Goal: Information Seeking & Learning: Check status

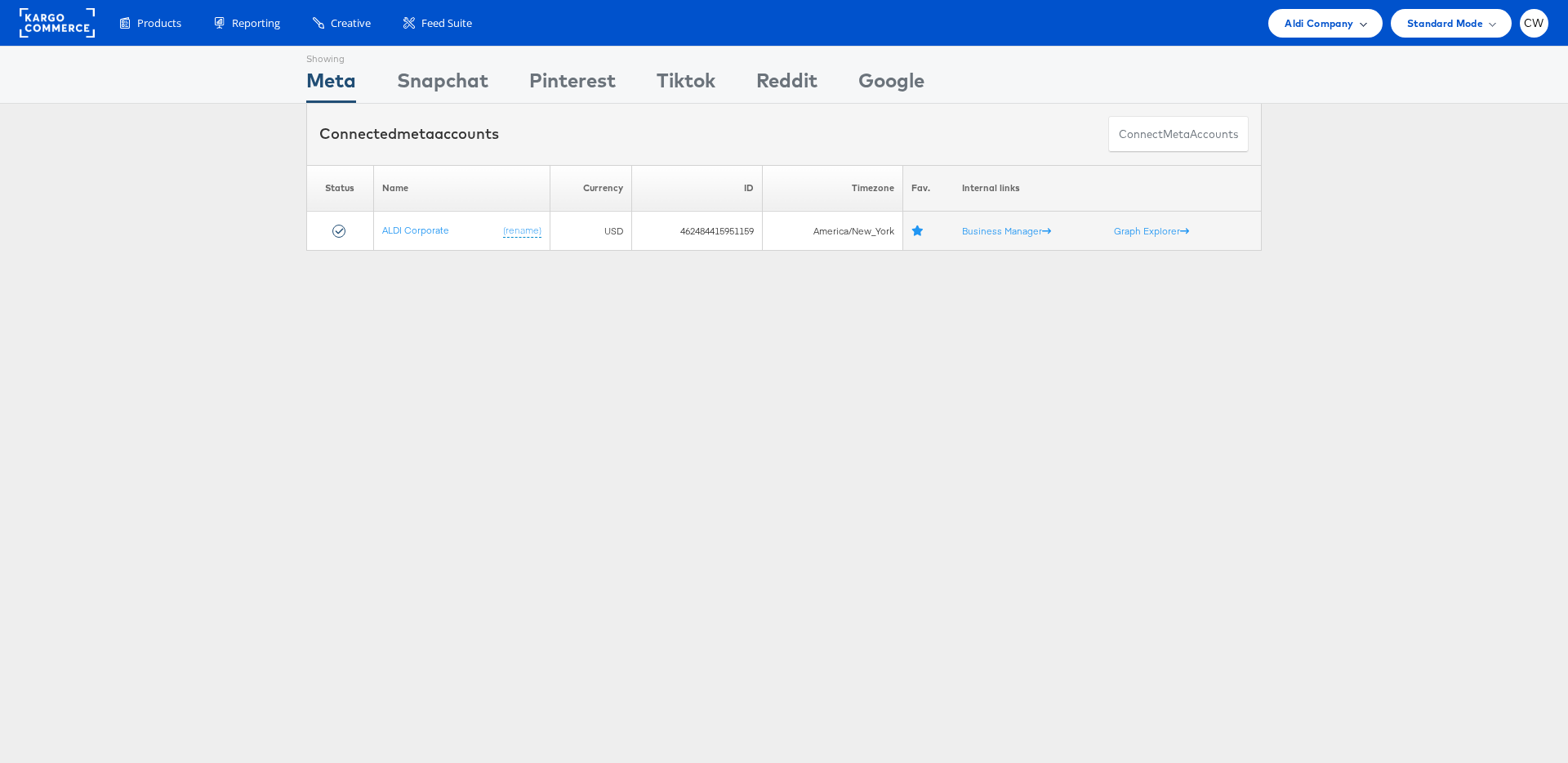
click at [1344, 32] on div "Aldi Company" at bounding box center [1325, 22] width 114 height 28
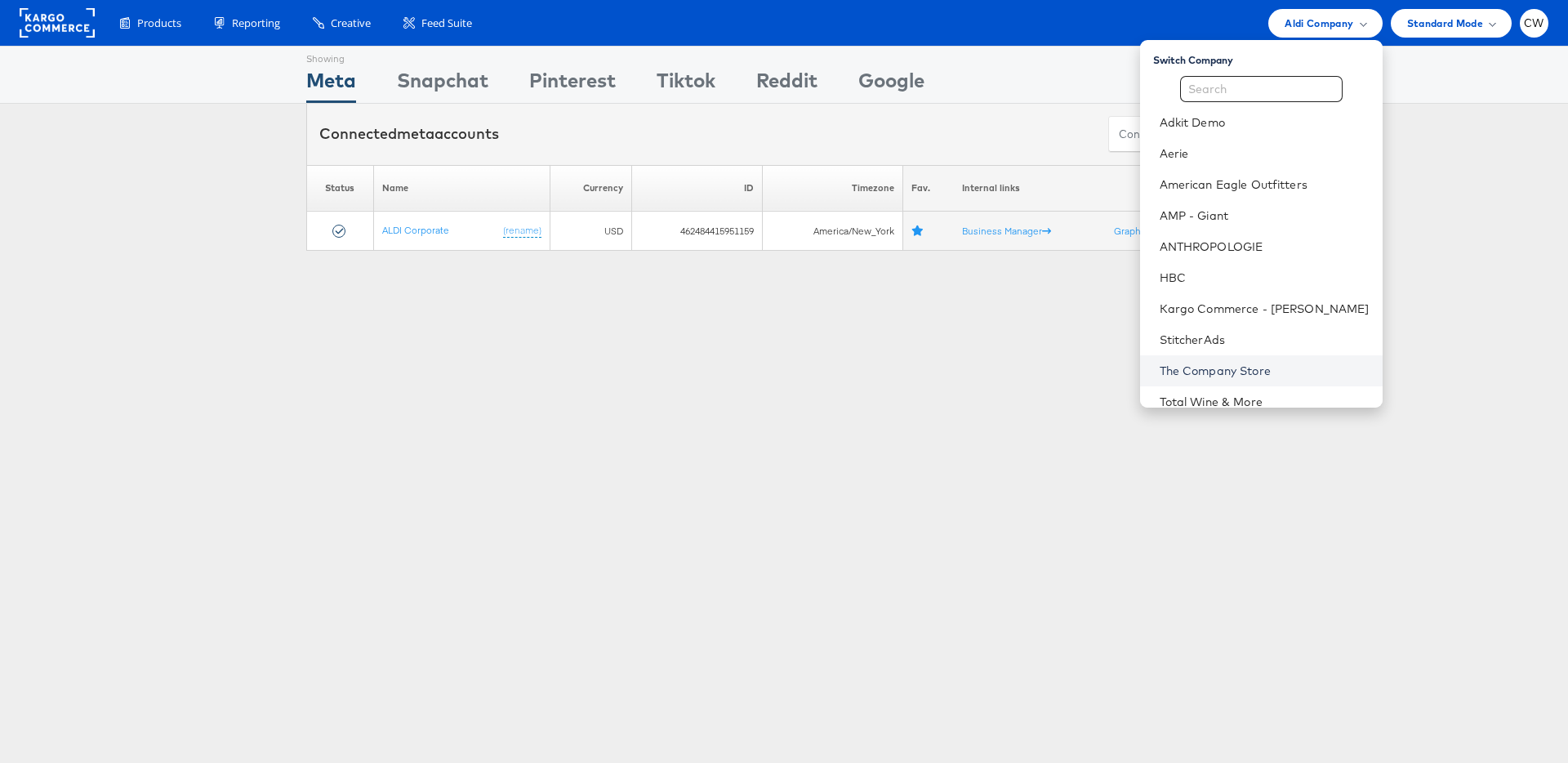
scroll to position [75, 0]
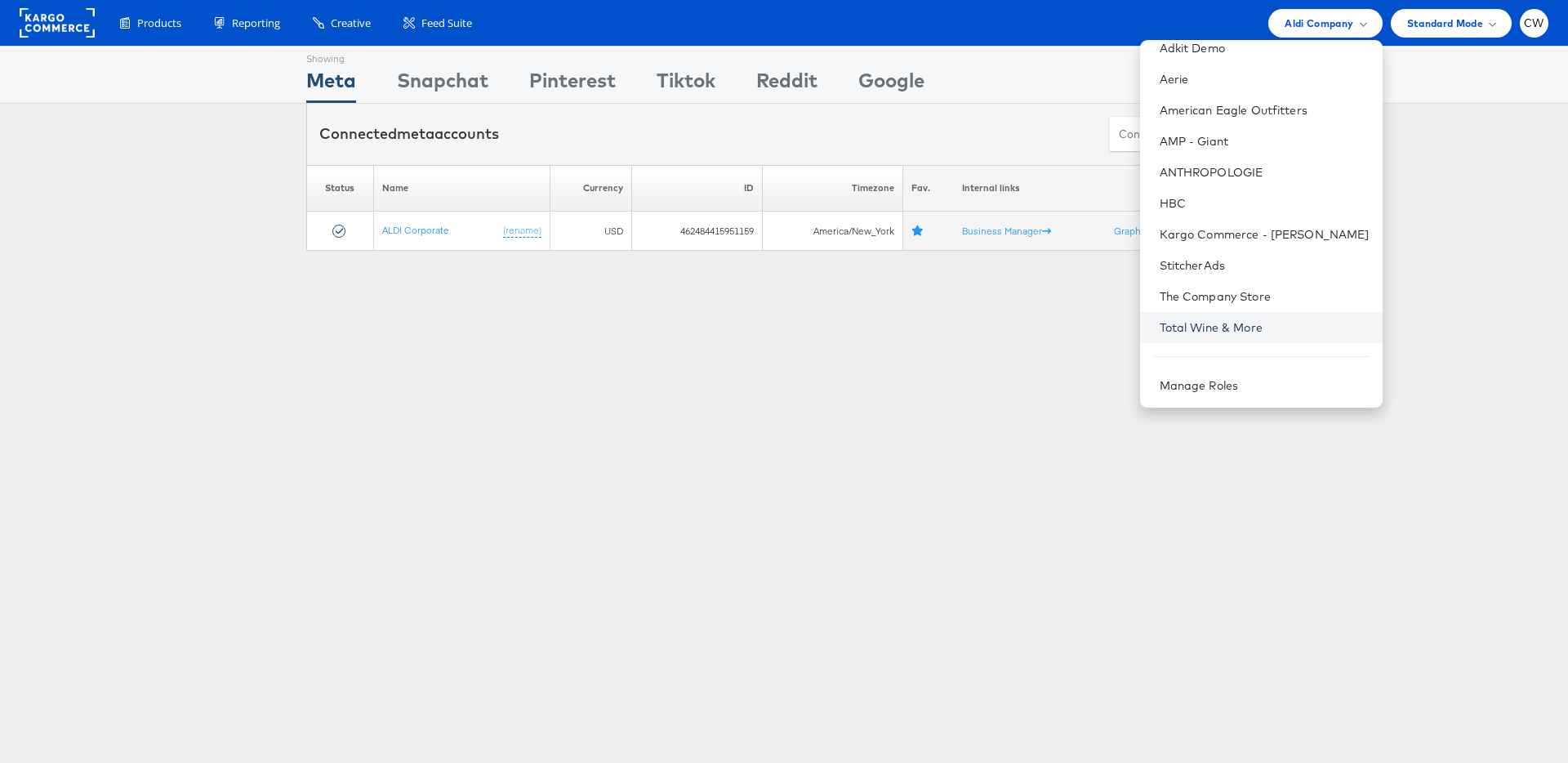
click at [1265, 332] on link "Total Wine & More" at bounding box center [1265, 327] width 210 height 16
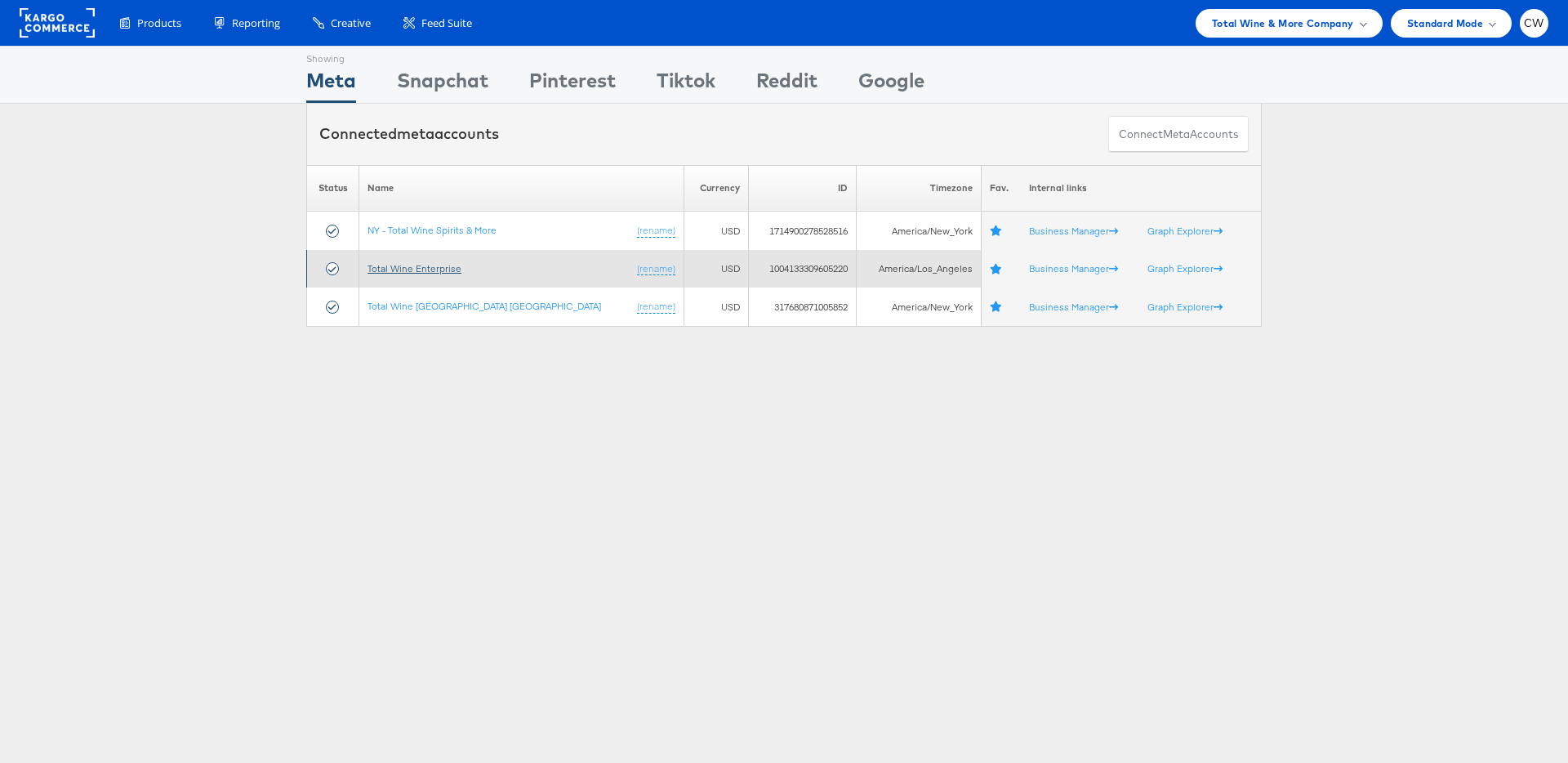
click at [428, 264] on link "Total Wine Enterprise" at bounding box center [415, 268] width 94 height 12
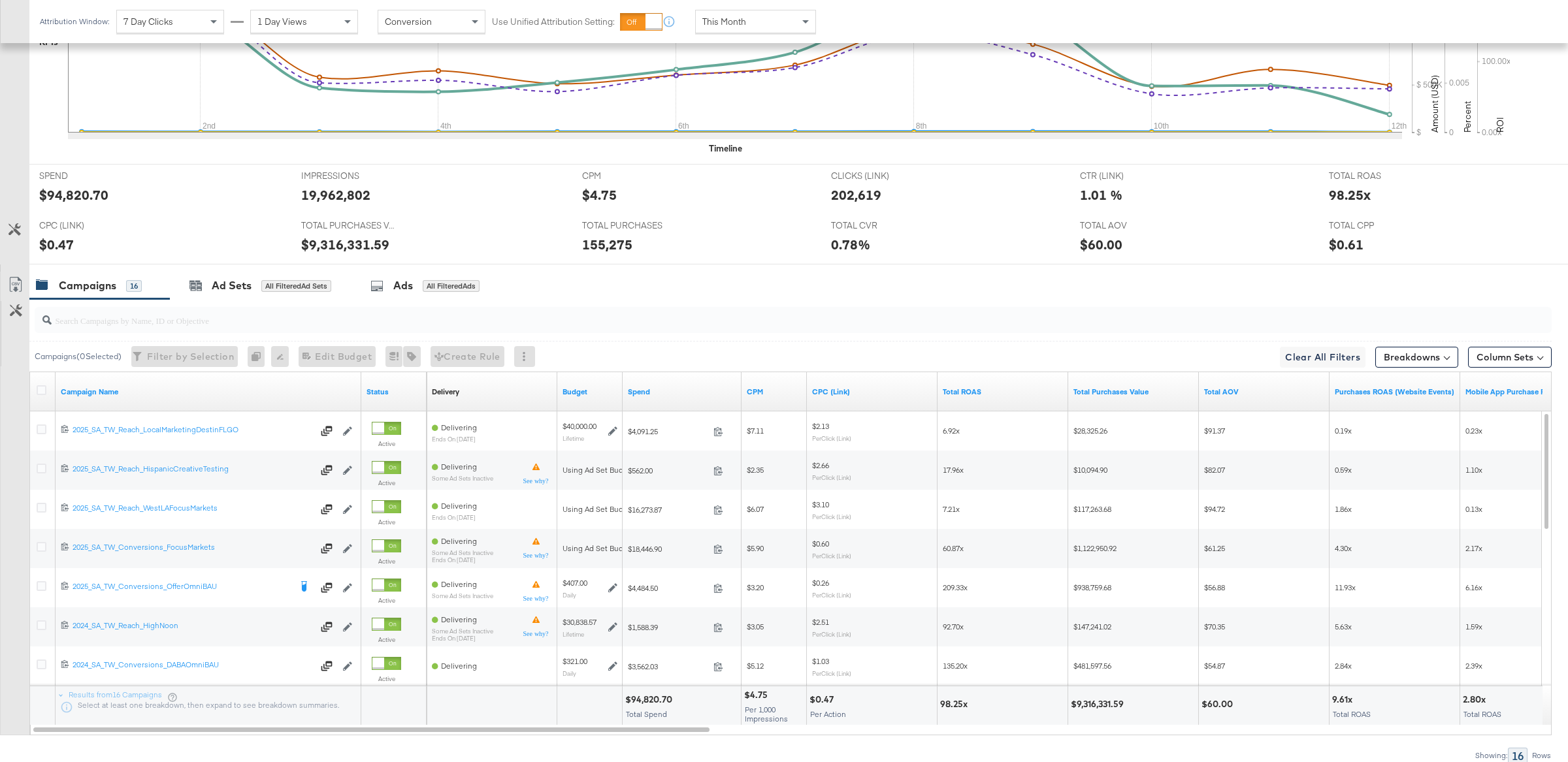
scroll to position [461, 0]
click at [347, 328] on input "search" at bounding box center [731, 315] width 1358 height 25
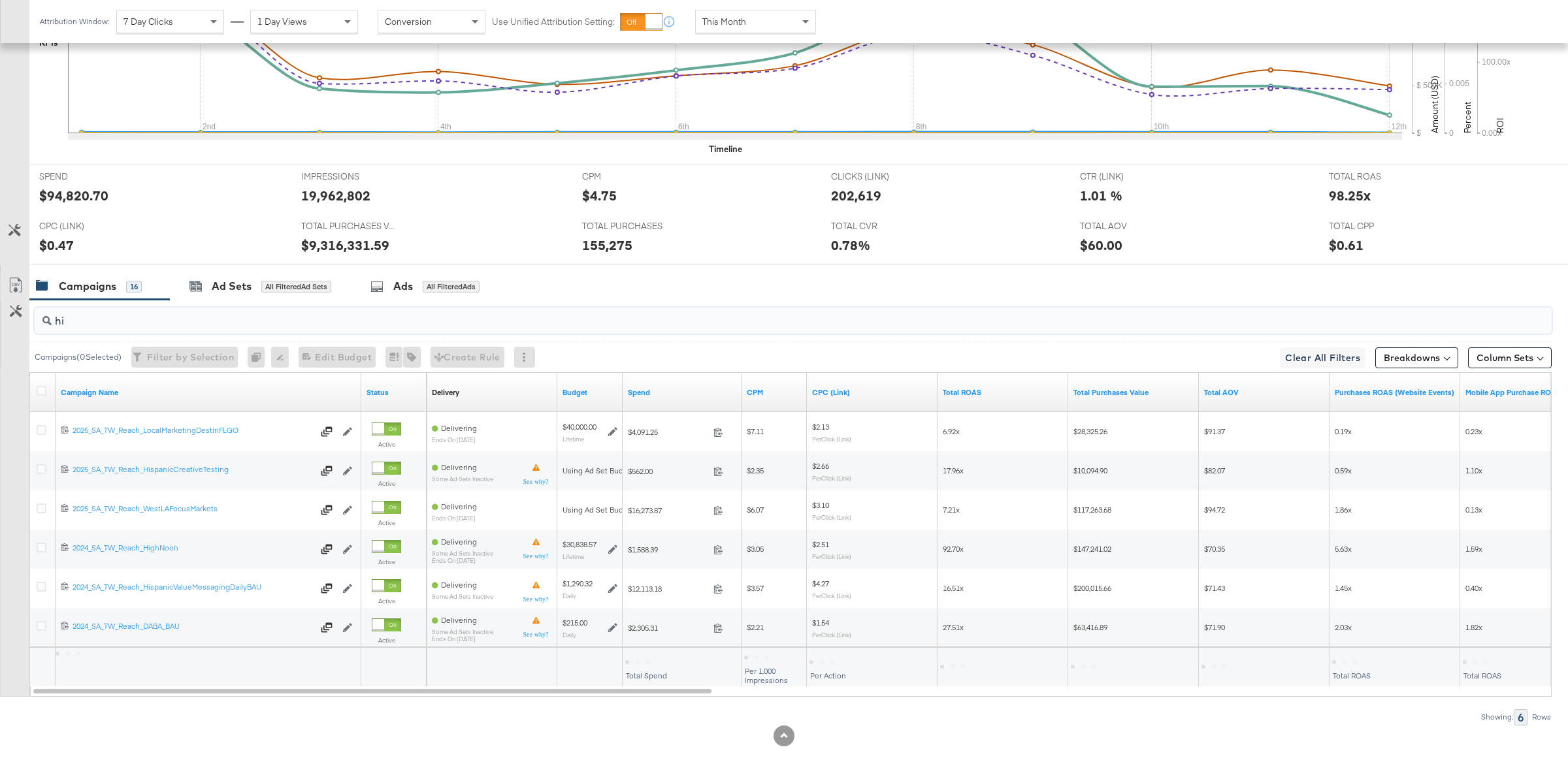
scroll to position [328, 0]
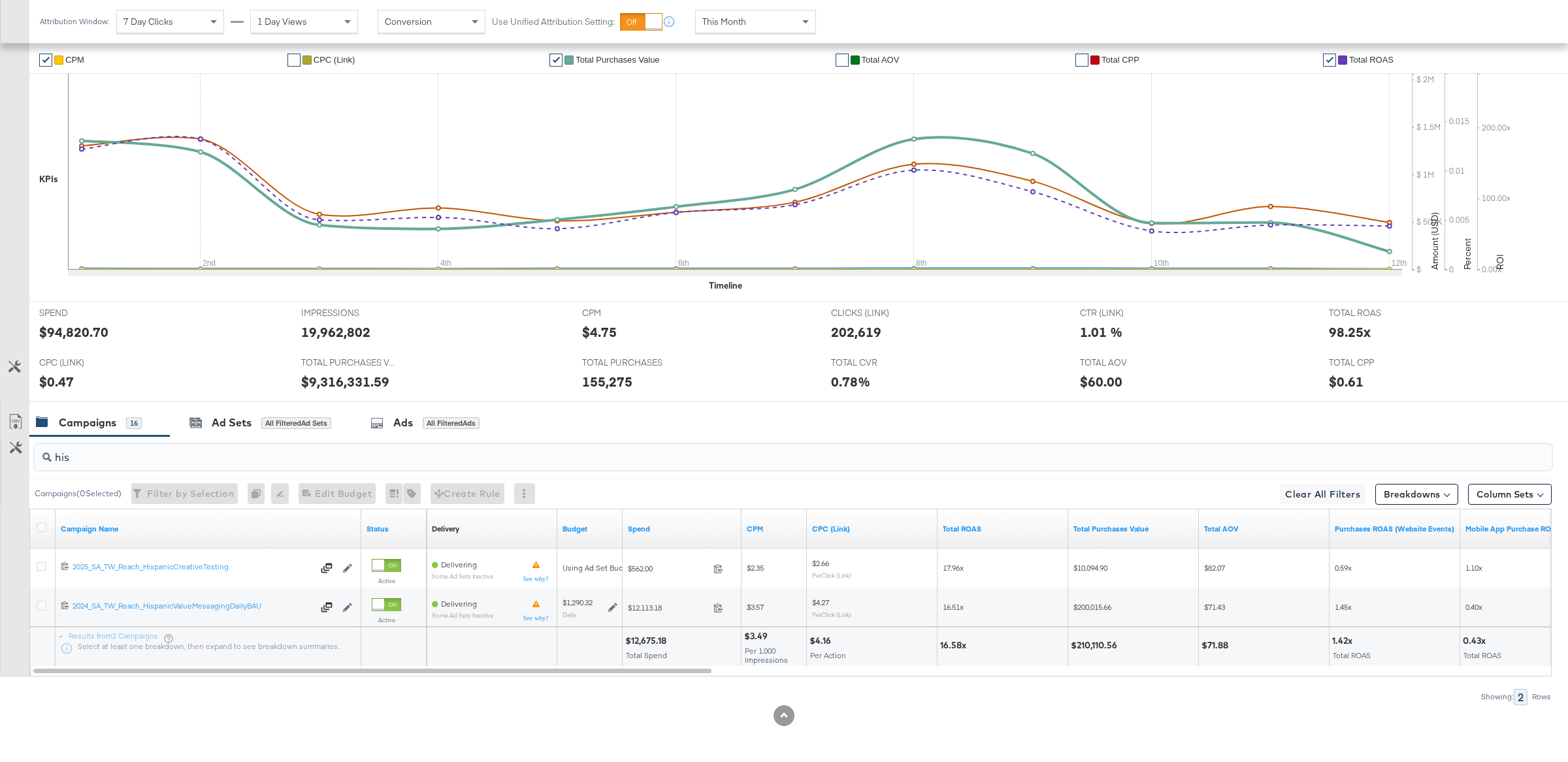
type input "his"
click at [769, 13] on div "This Month" at bounding box center [755, 21] width 119 height 22
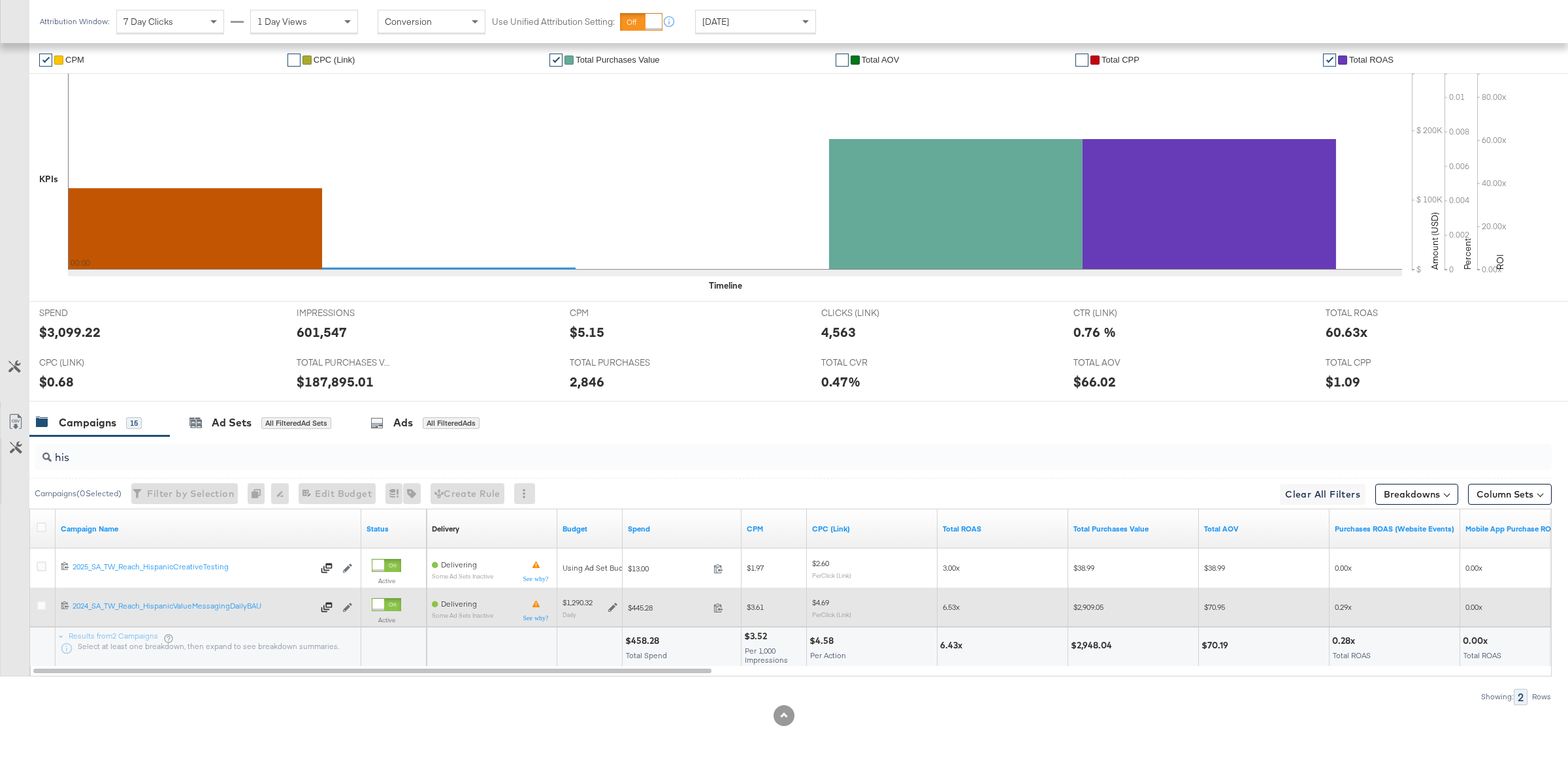
click at [612, 607] on icon at bounding box center [613, 607] width 9 height 9
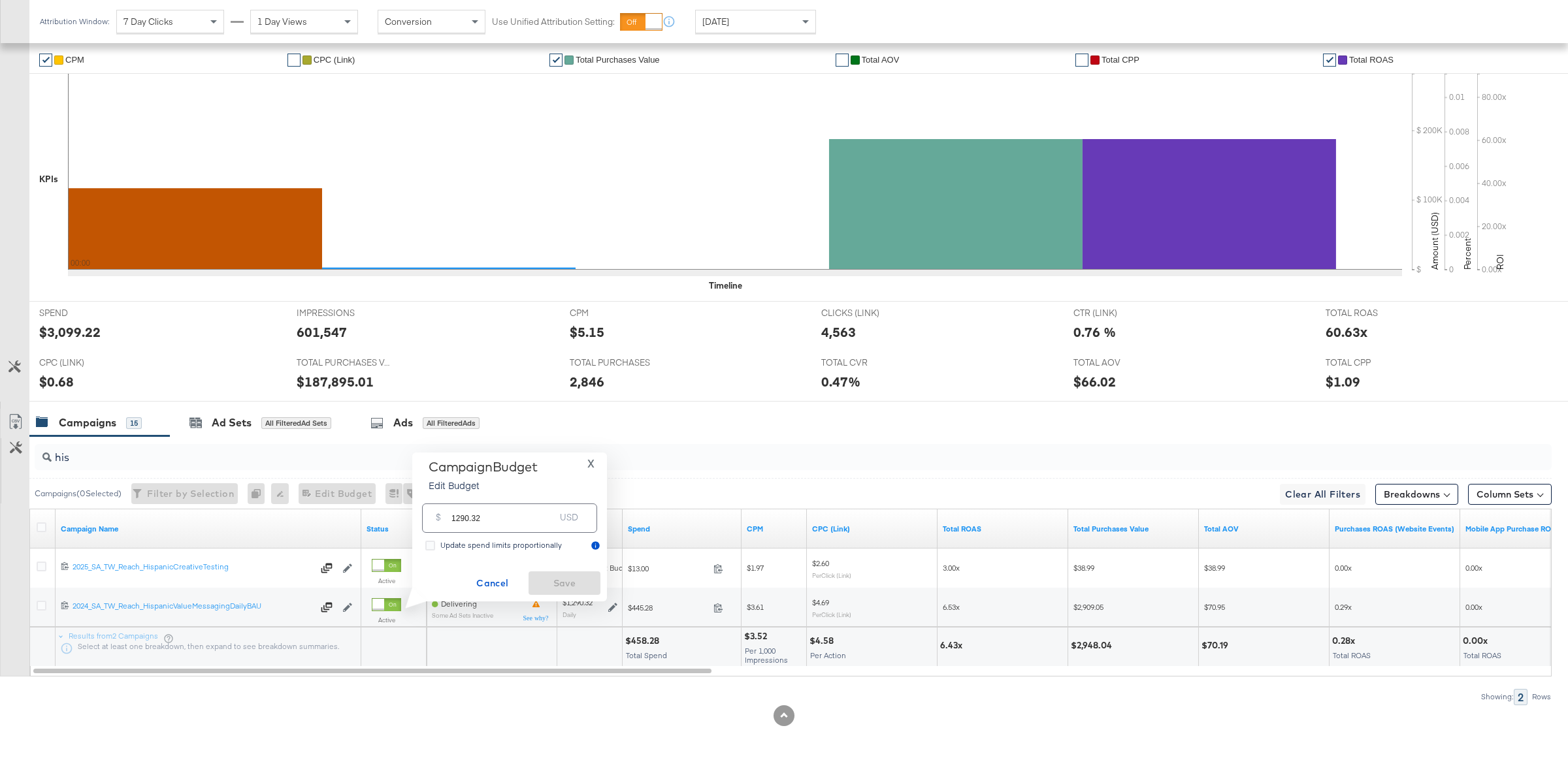
click at [521, 525] on input "1290.32" at bounding box center [503, 513] width 103 height 28
type input "500"
click at [567, 582] on span "Save" at bounding box center [565, 584] width 62 height 16
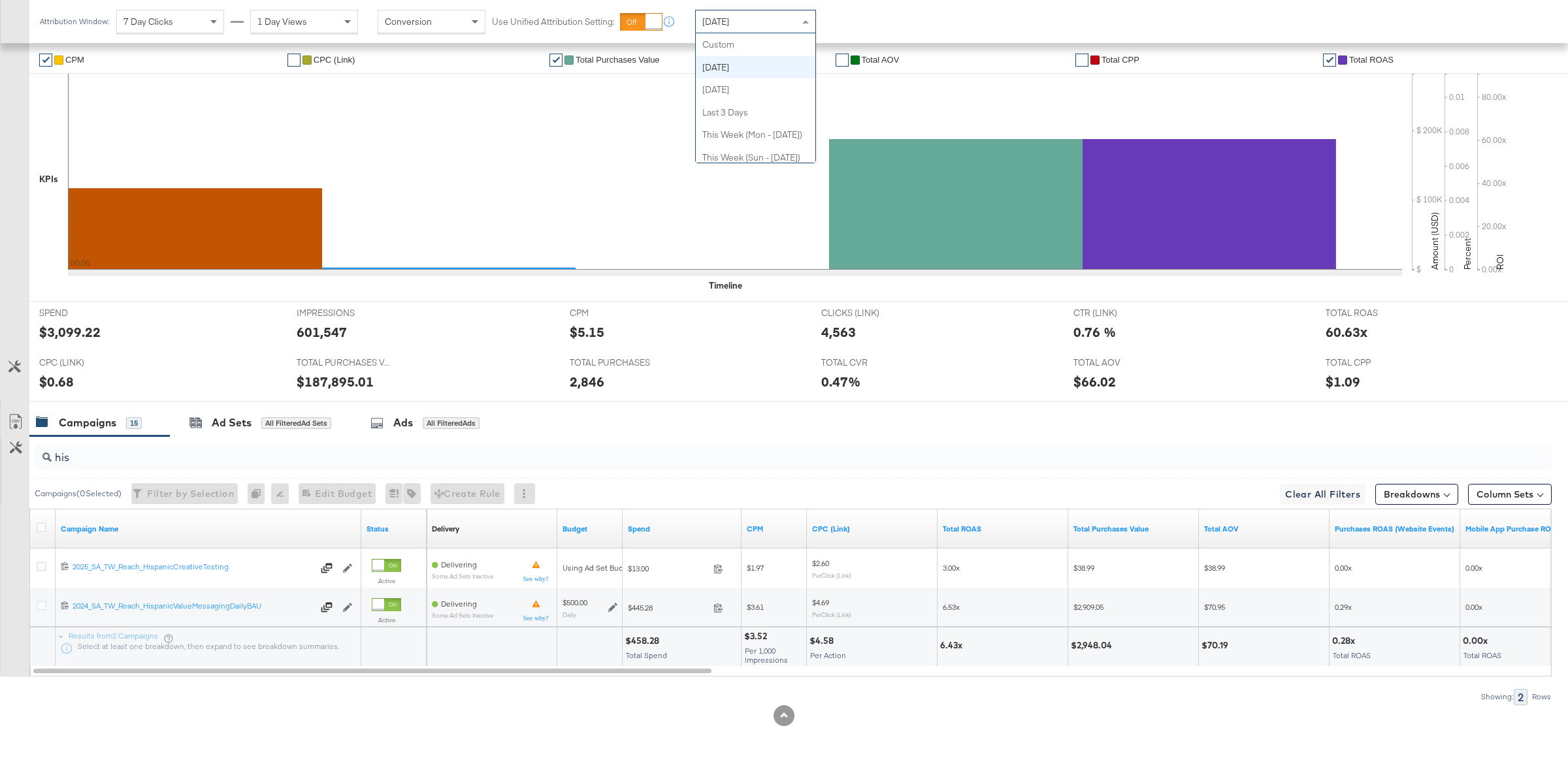
click at [790, 23] on div "[DATE]" at bounding box center [755, 21] width 119 height 22
click at [885, 396] on div "TOTAL CVR TOTAL CVR 0.47%" at bounding box center [938, 376] width 252 height 49
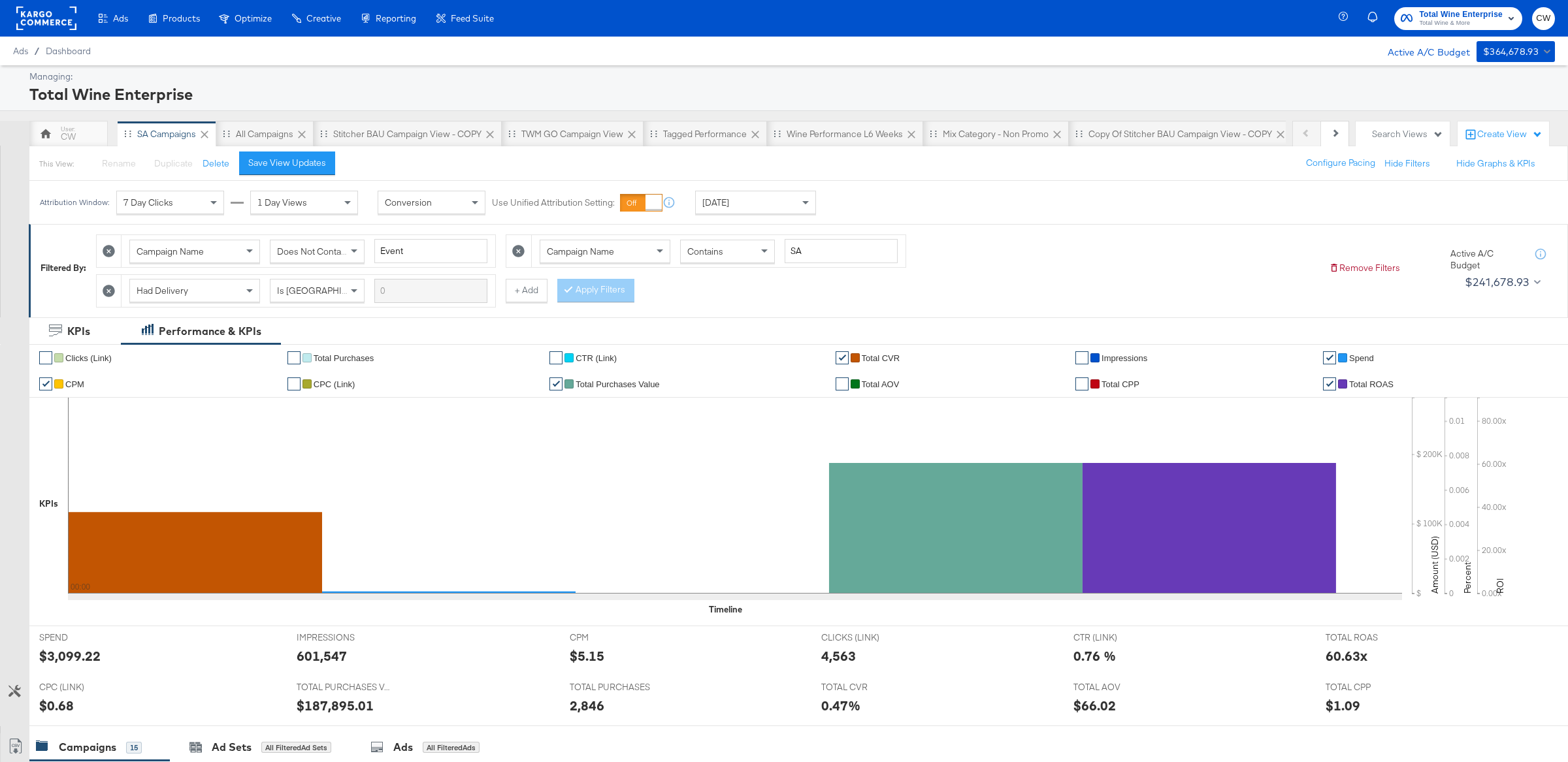
click at [748, 210] on div "[DATE]" at bounding box center [755, 202] width 119 height 22
click at [857, 211] on div "[DATE]" at bounding box center [851, 208] width 21 height 10
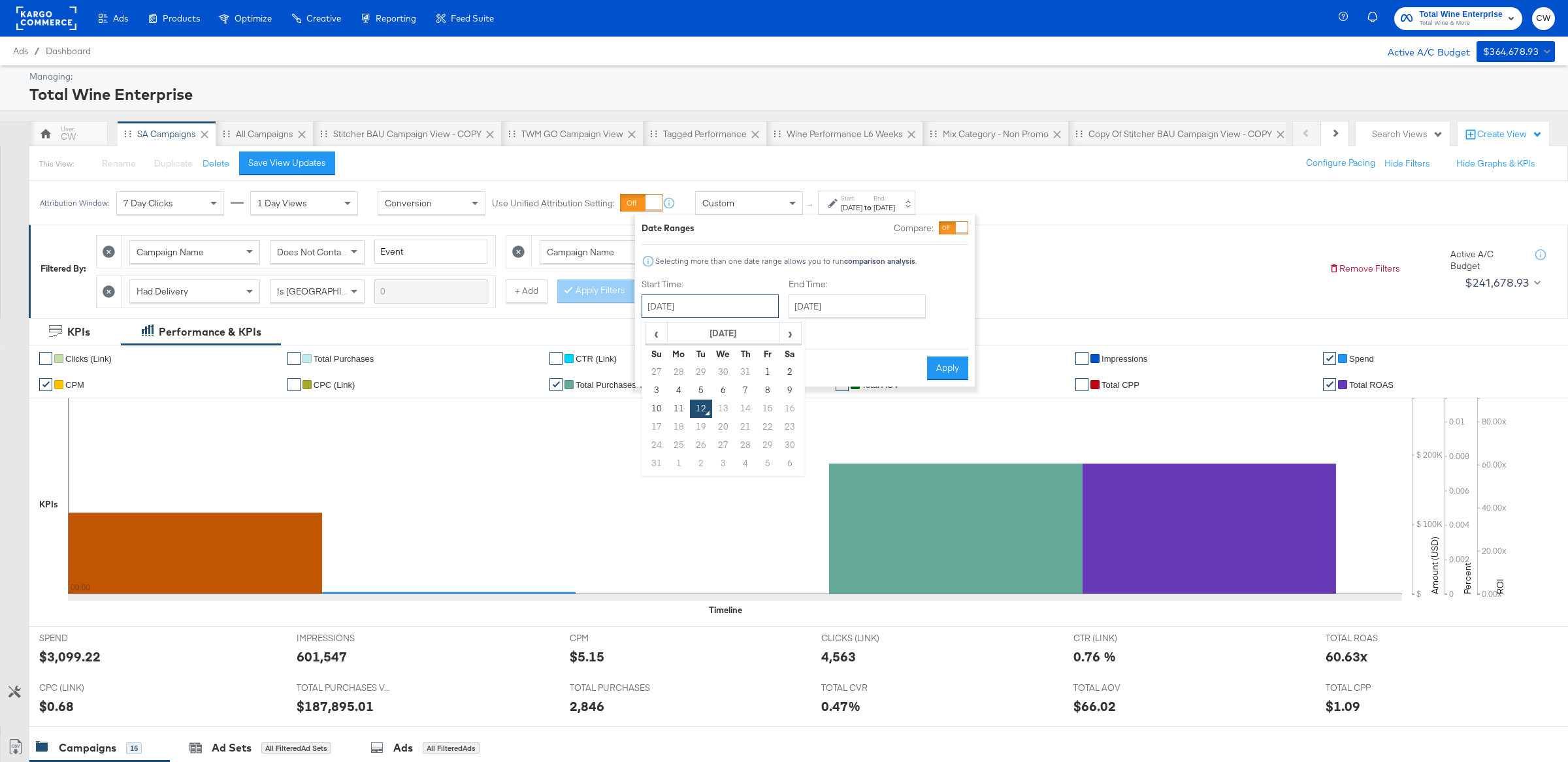
click at [720, 312] on input "[DATE]" at bounding box center [710, 306] width 137 height 23
click at [763, 376] on td "1" at bounding box center [768, 372] width 22 height 19
type input "[DATE]"
click at [842, 300] on input "[DATE]" at bounding box center [853, 306] width 137 height 23
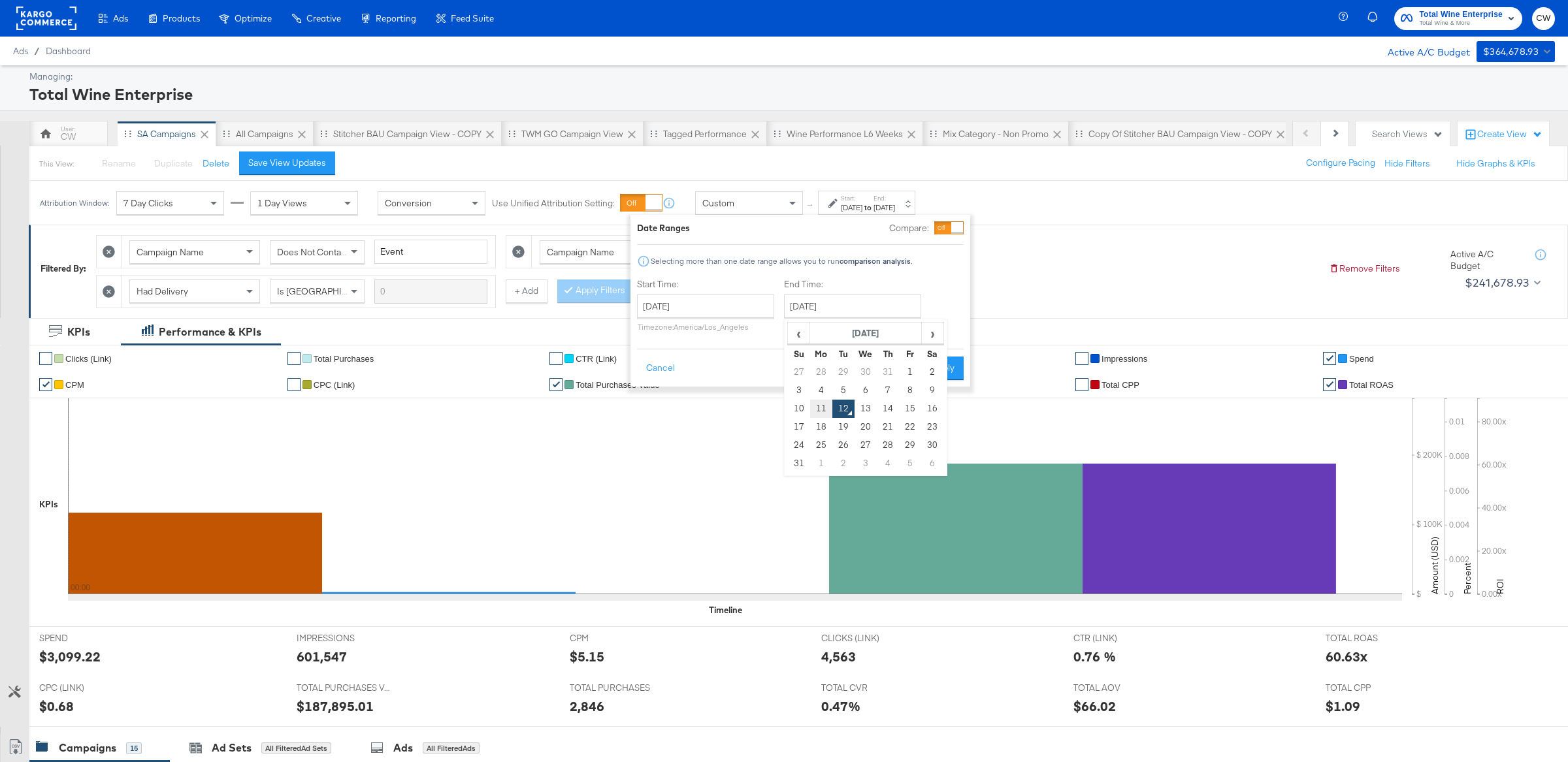
click at [823, 413] on td "11" at bounding box center [821, 408] width 22 height 19
type input "[DATE]"
click at [948, 375] on button "Apply" at bounding box center [943, 368] width 41 height 23
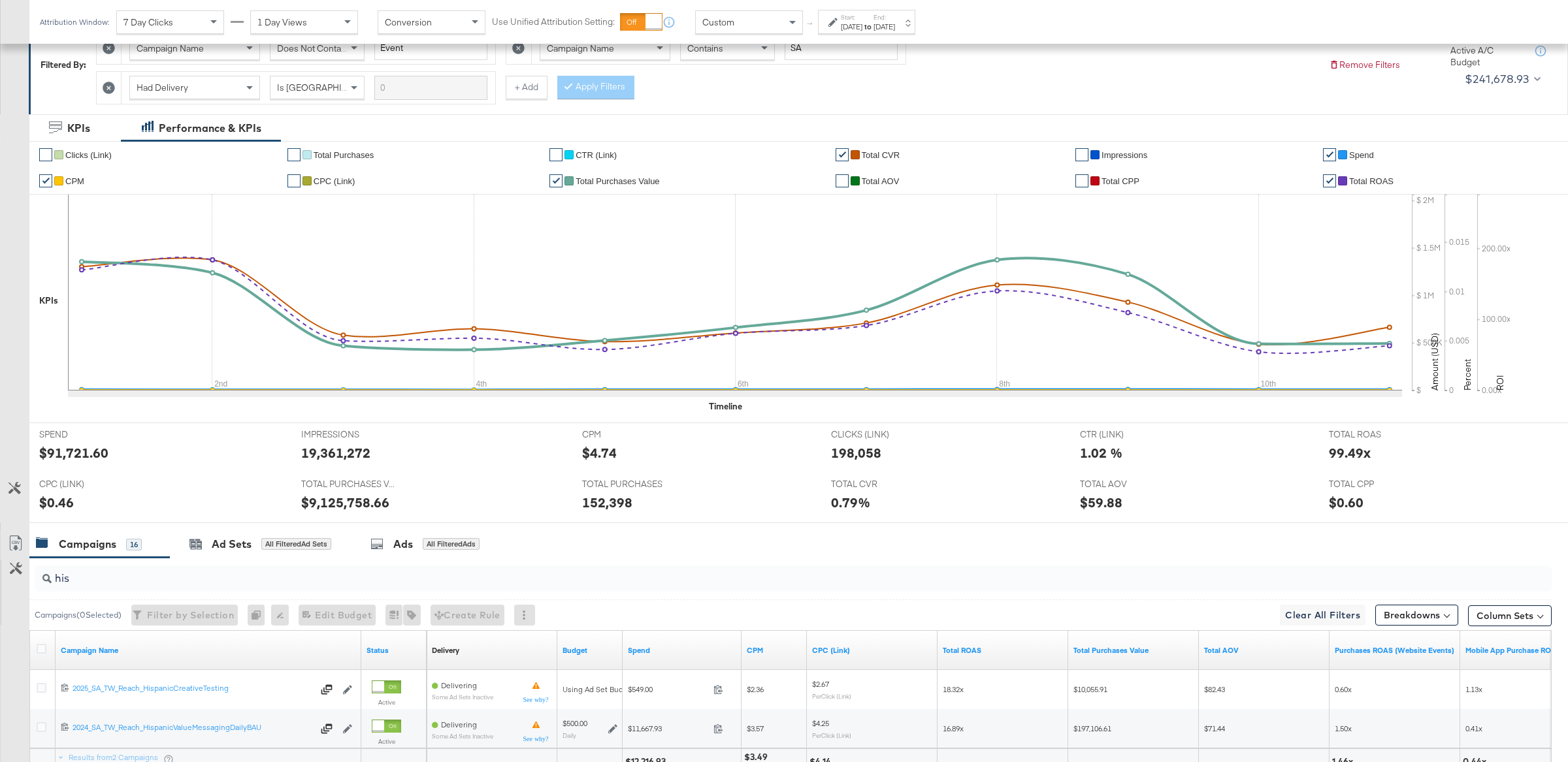
scroll to position [304, 0]
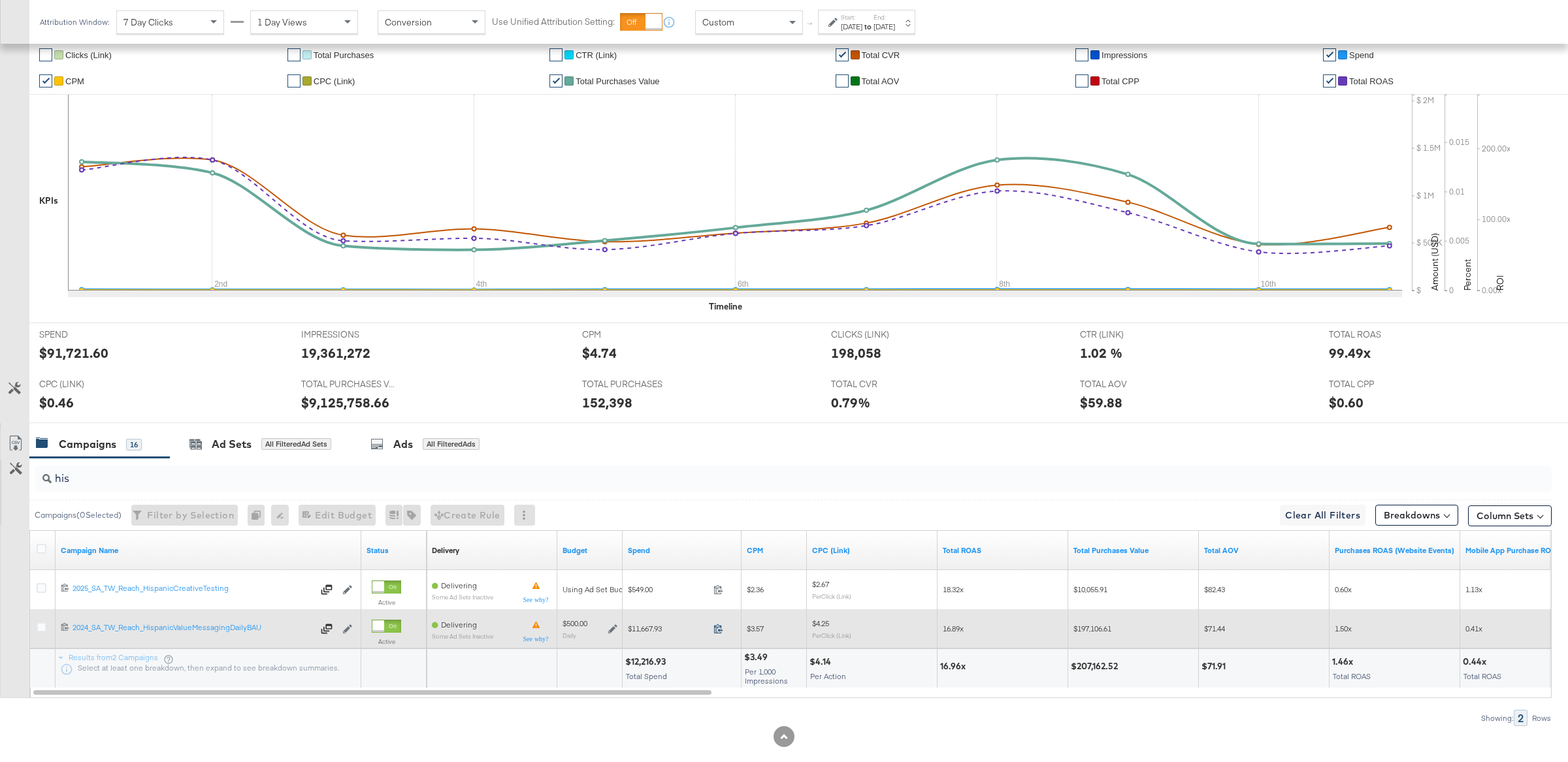
click at [717, 632] on icon at bounding box center [718, 628] width 10 height 10
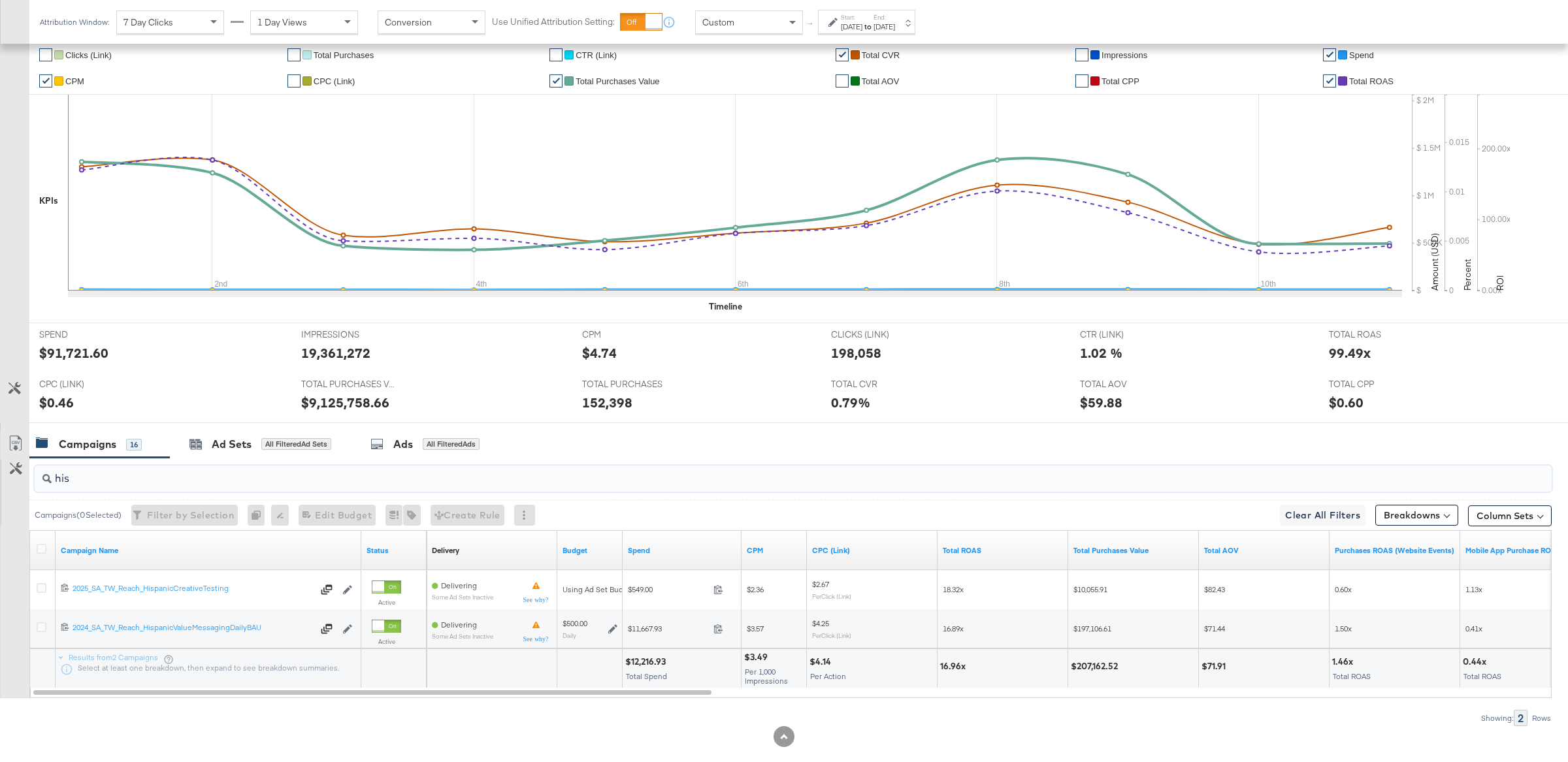
click at [184, 486] on input "his" at bounding box center [731, 473] width 1358 height 25
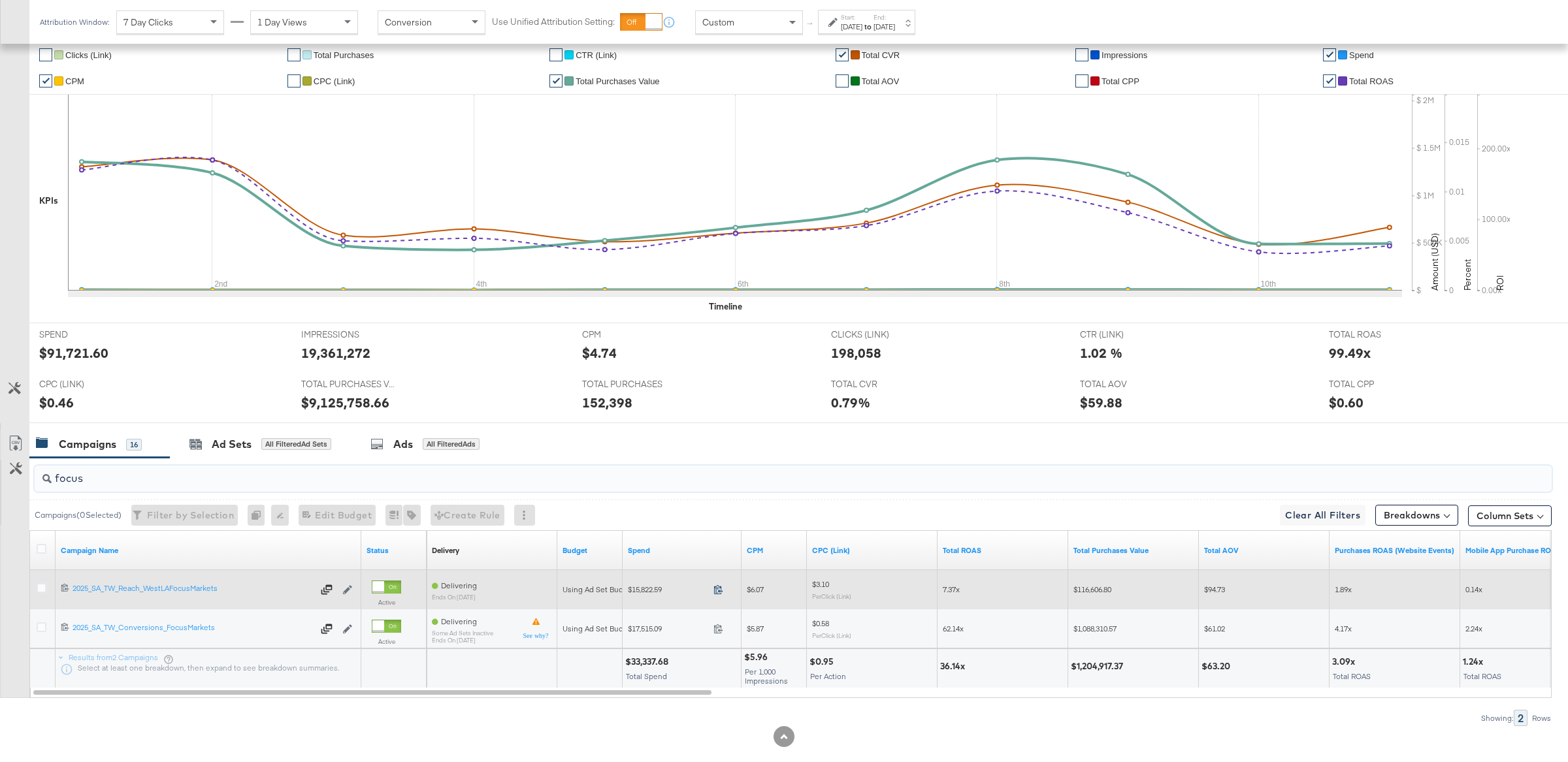
type input "focus"
click at [720, 594] on icon at bounding box center [718, 589] width 10 height 10
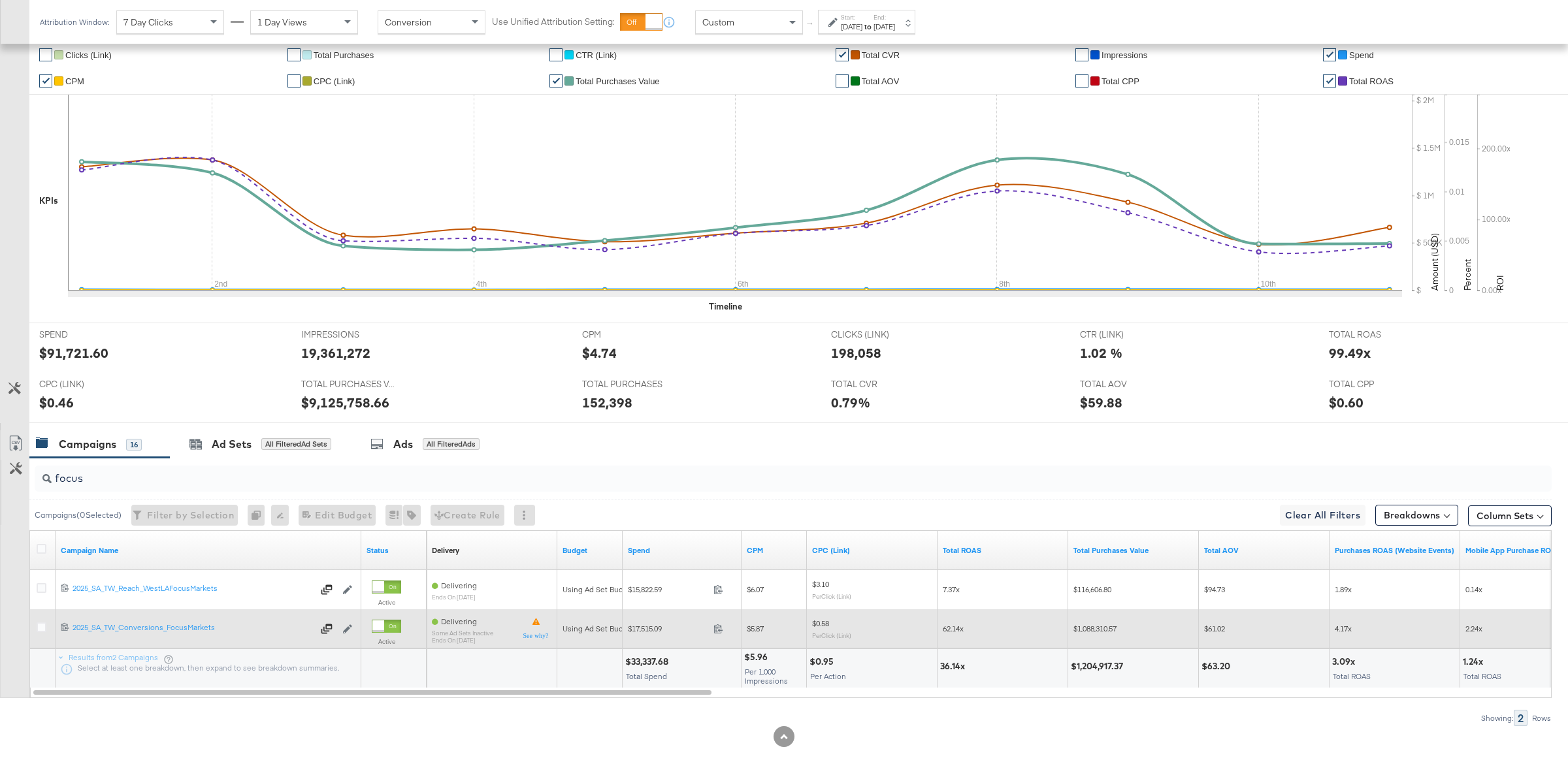
click at [724, 629] on span at bounding box center [722, 630] width 28 height 10
click at [40, 628] on icon at bounding box center [41, 627] width 10 height 10
click at [0, 0] on input "checkbox" at bounding box center [0, 0] width 0 height 0
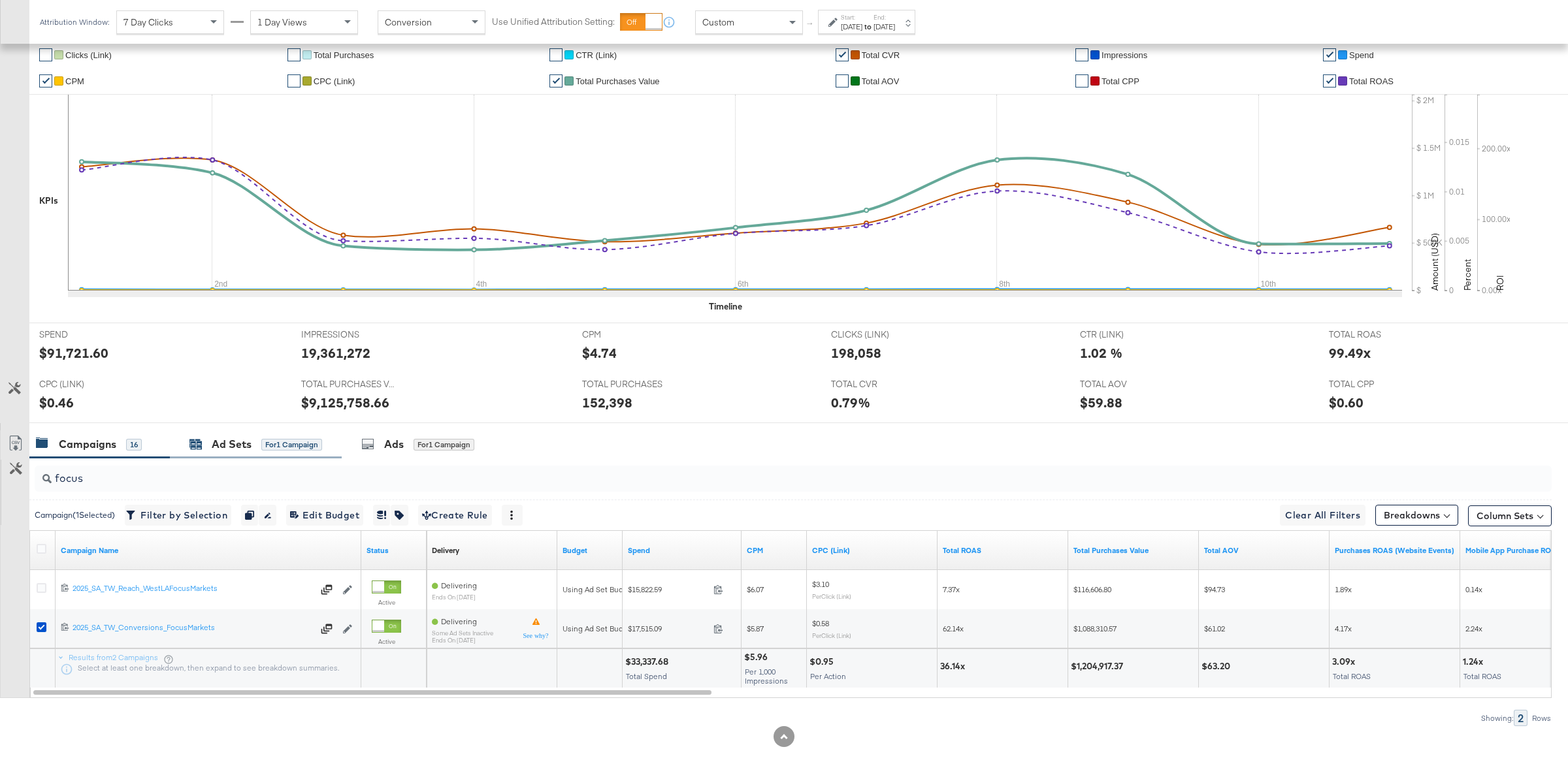
click at [280, 452] on div "Ad Sets for 1 Campaign" at bounding box center [256, 445] width 133 height 15
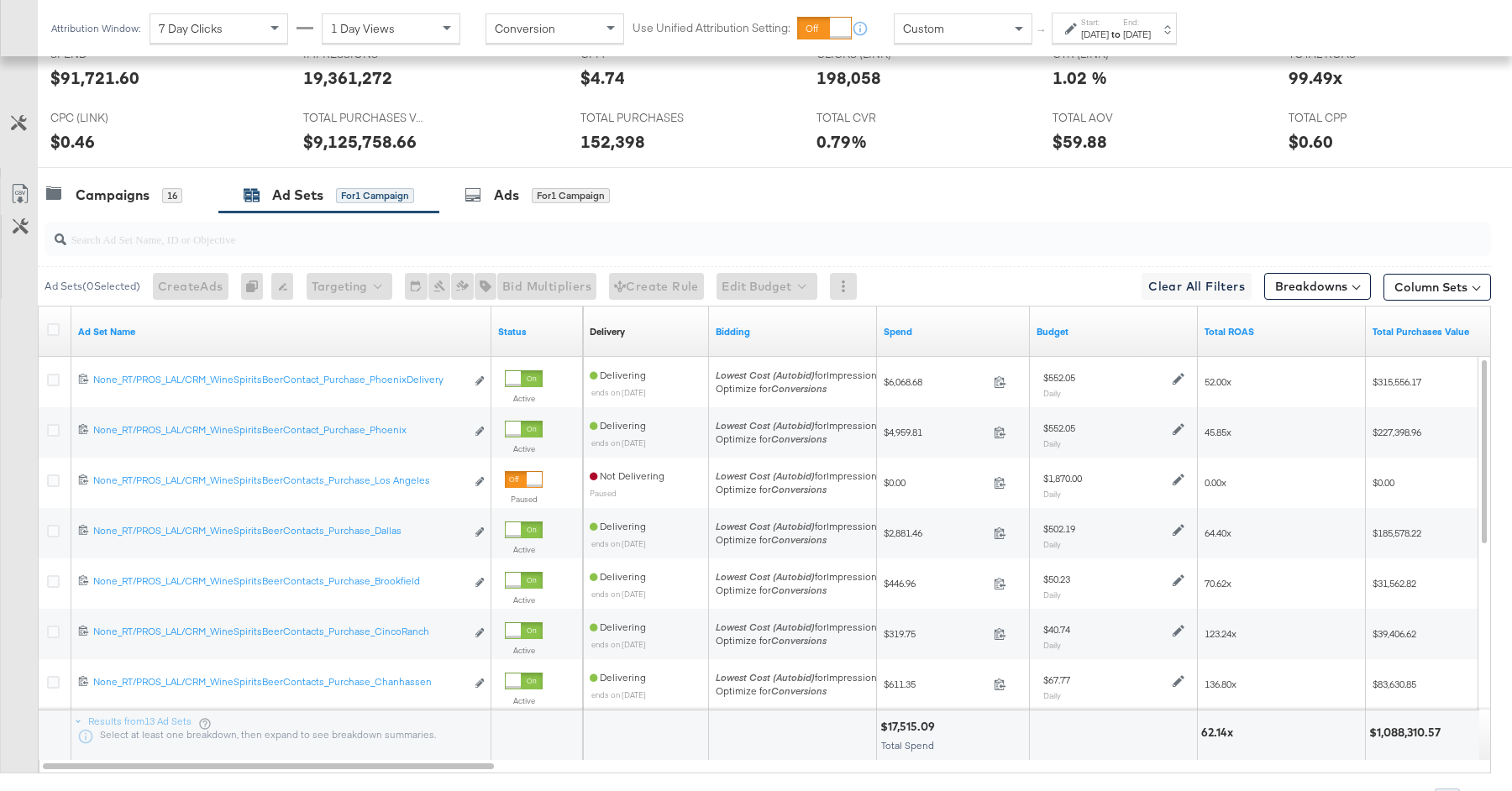
scroll to position [761, 0]
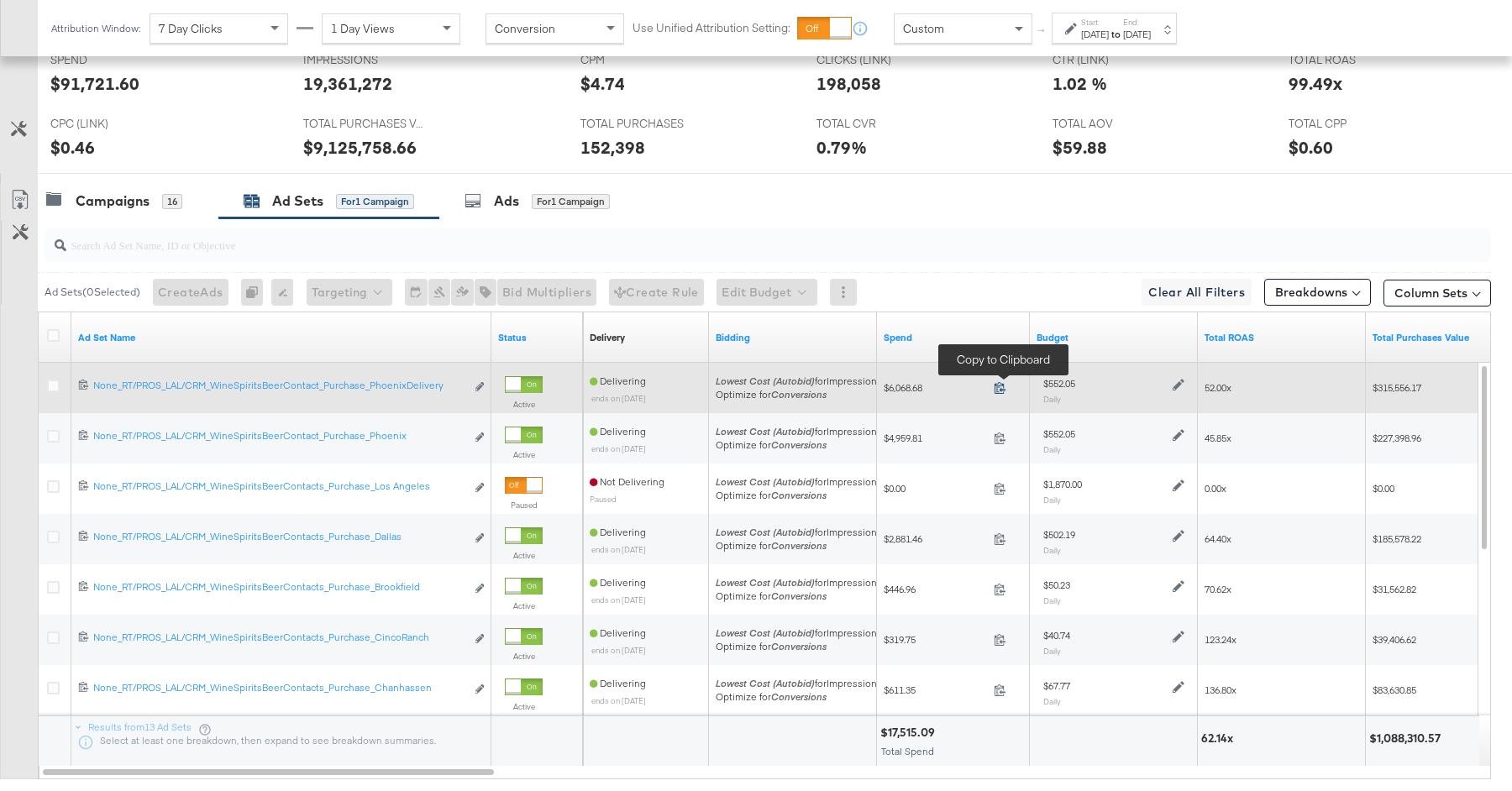
click at [995, 385] on icon at bounding box center [1000, 388] width 12 height 12
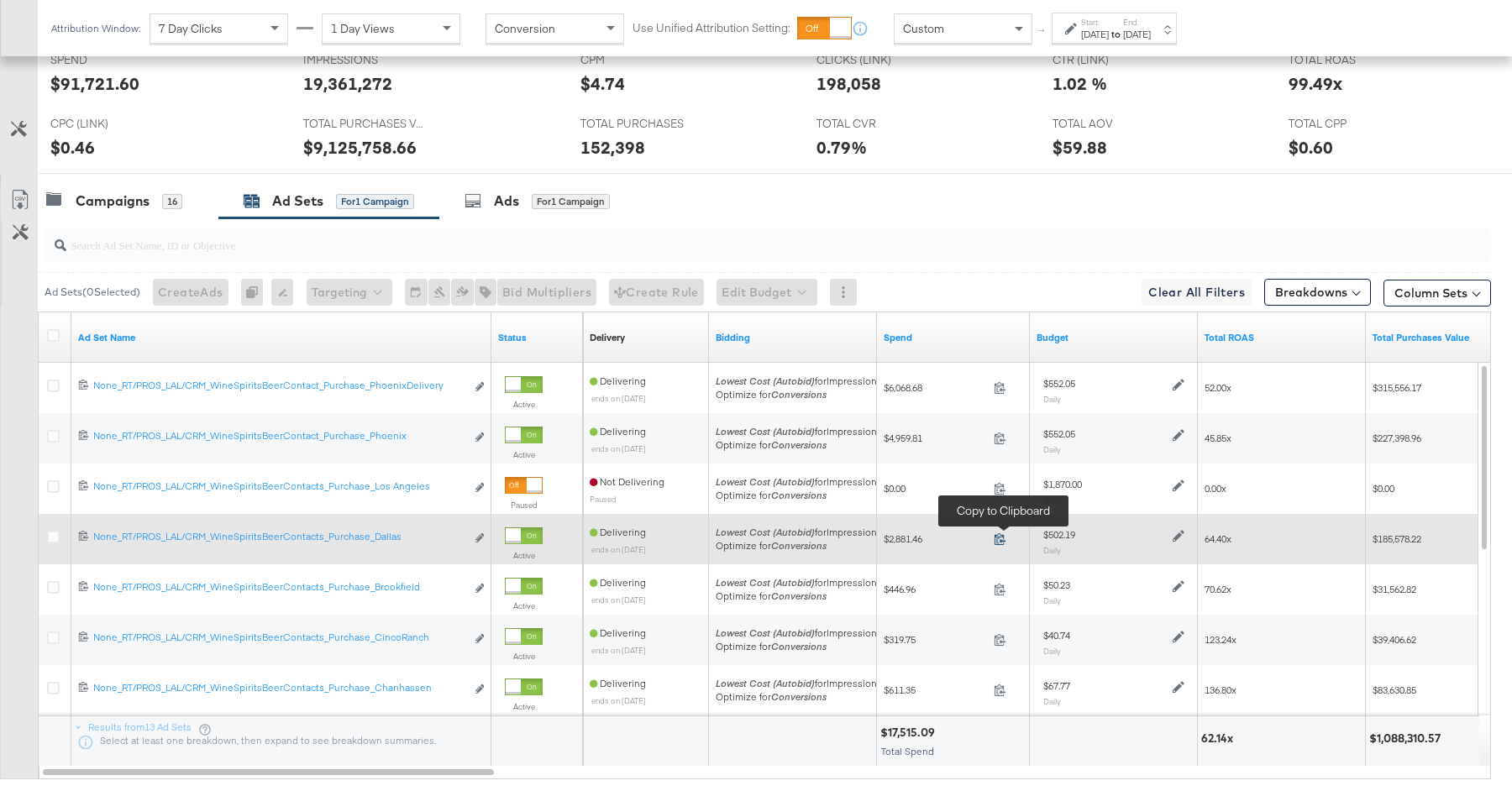
click at [1000, 533] on icon at bounding box center [1000, 538] width 12 height 12
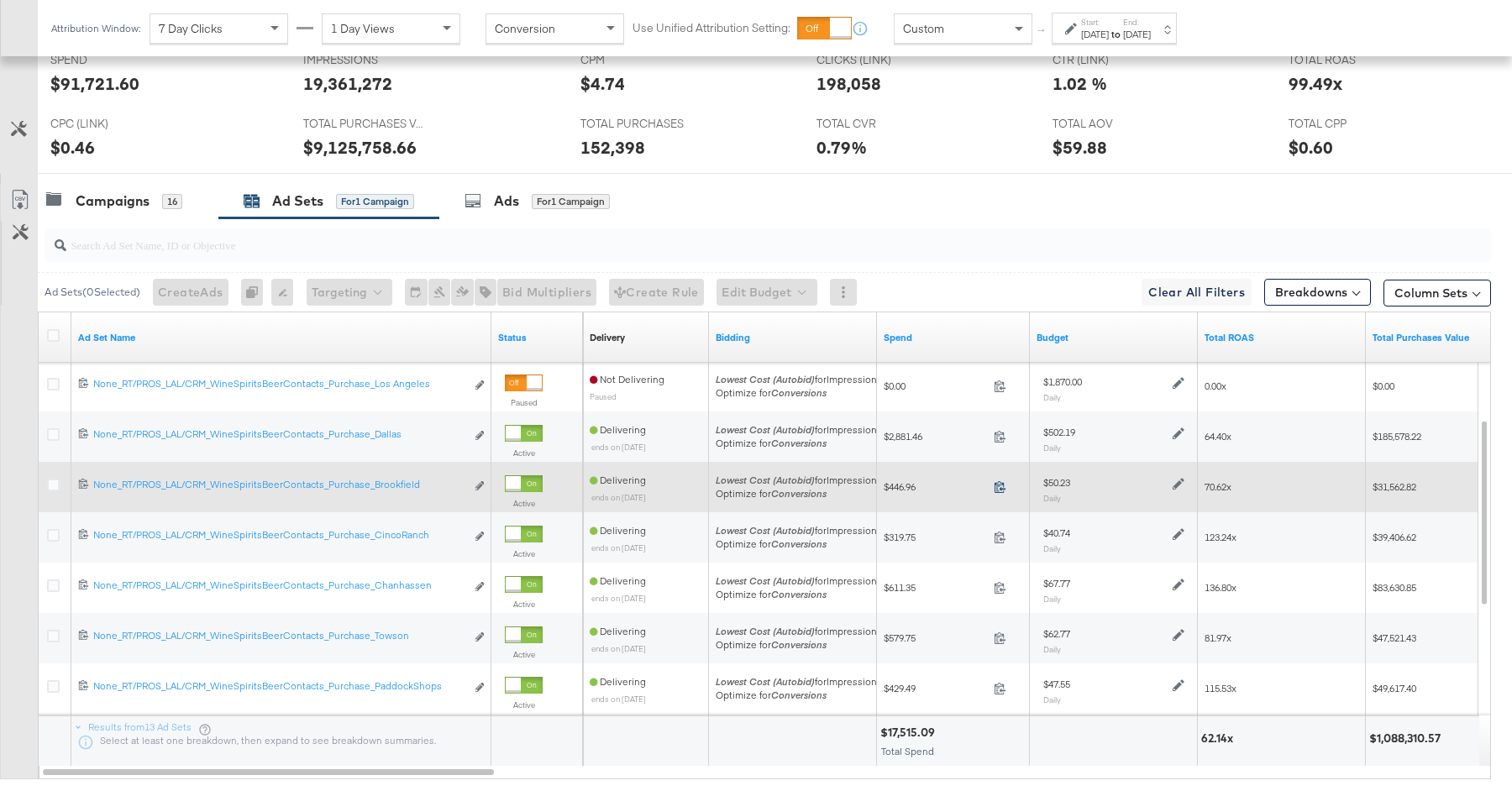
click at [1001, 480] on icon at bounding box center [1000, 486] width 12 height 12
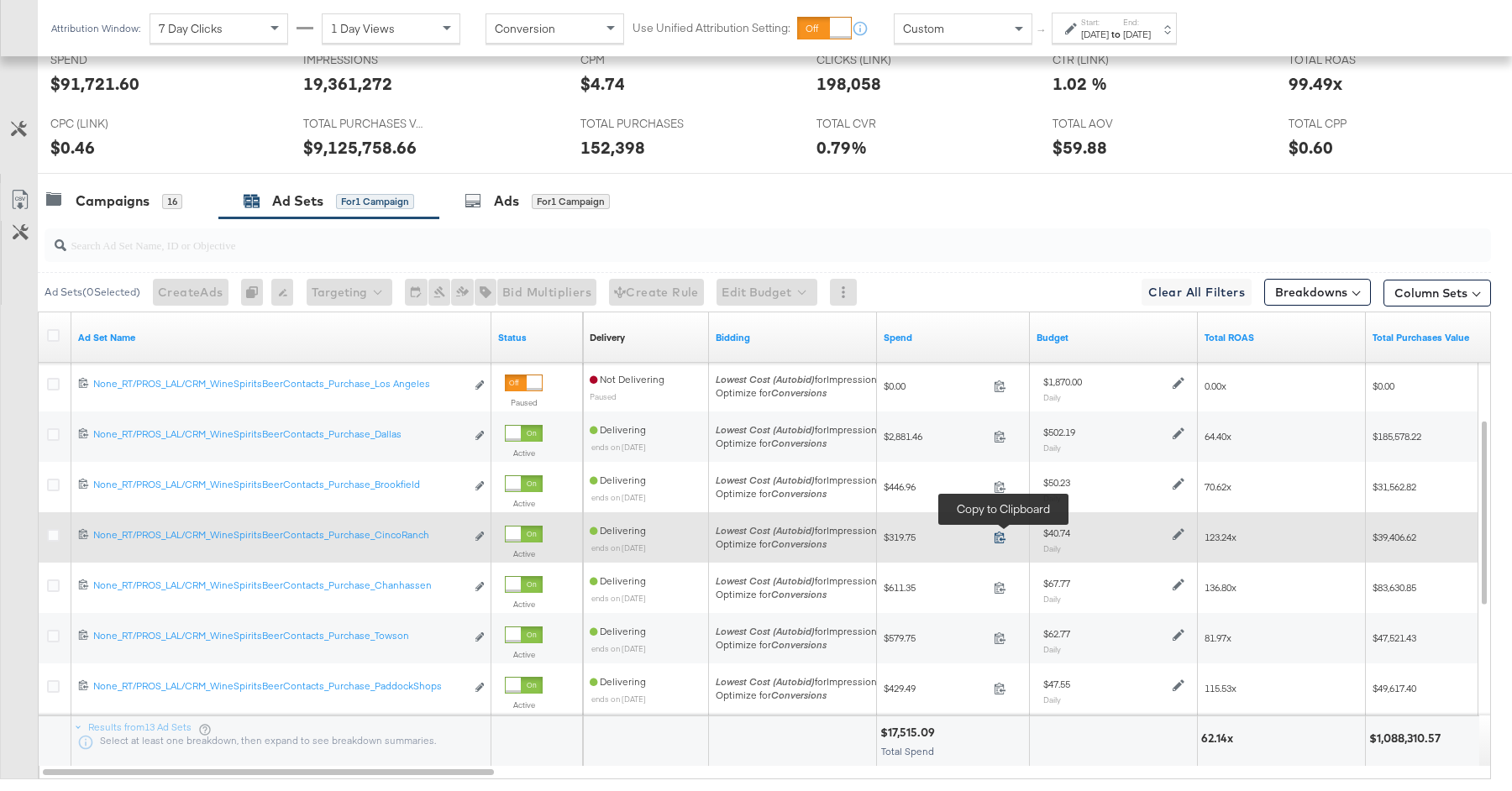
click at [997, 530] on icon at bounding box center [1000, 536] width 12 height 12
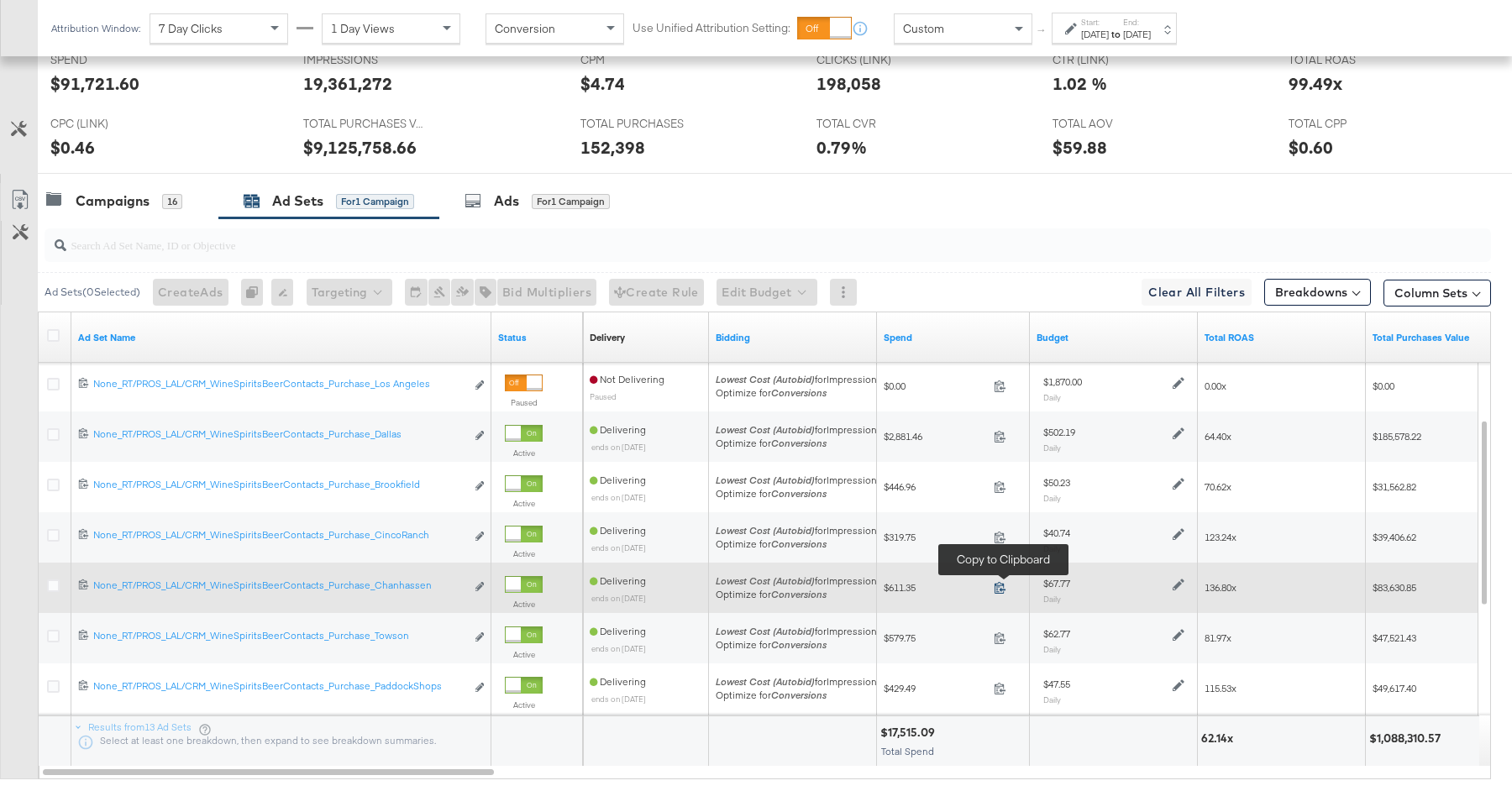
click at [999, 582] on icon at bounding box center [1000, 588] width 12 height 12
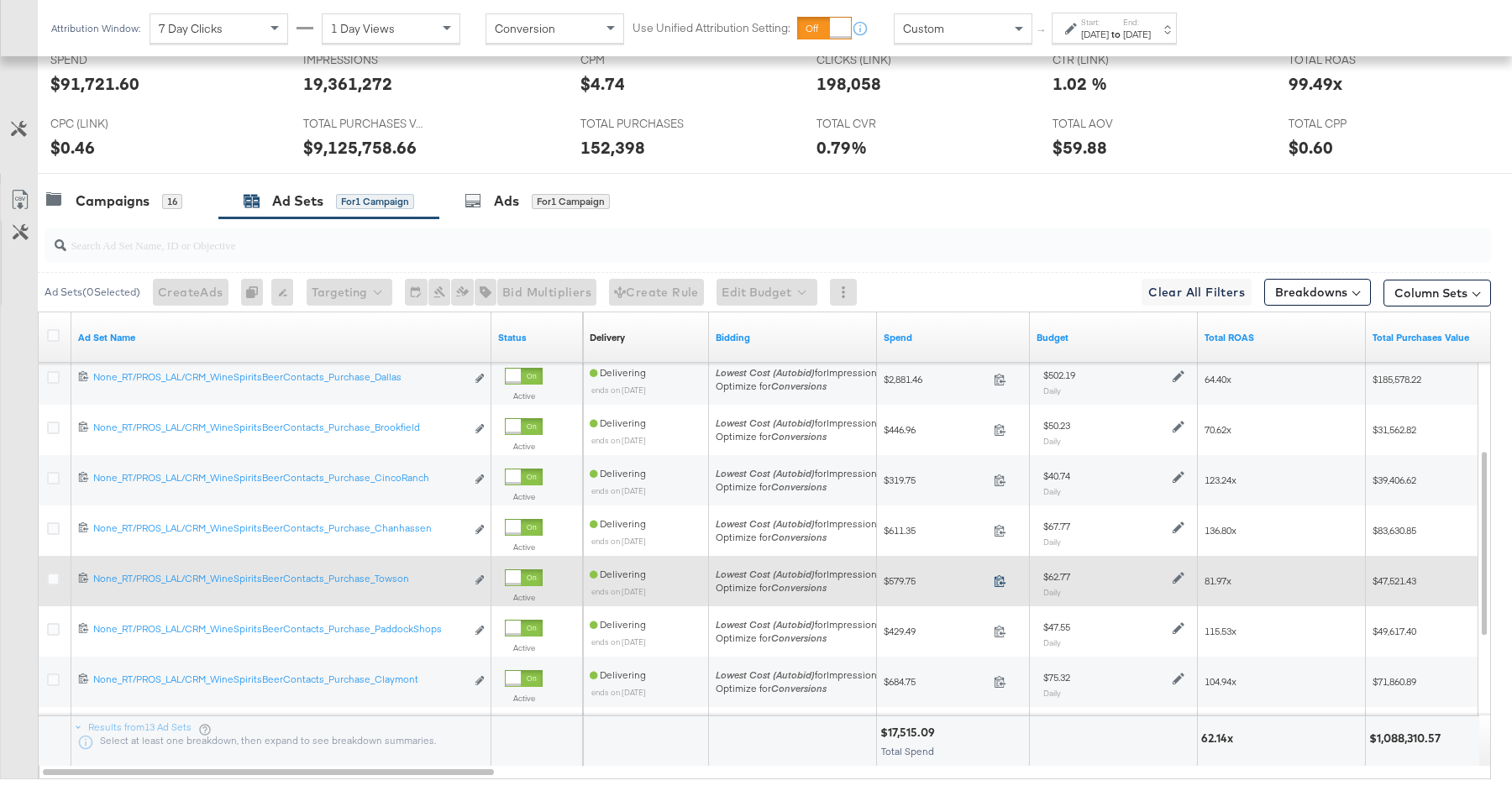
click at [999, 576] on icon at bounding box center [1000, 580] width 12 height 12
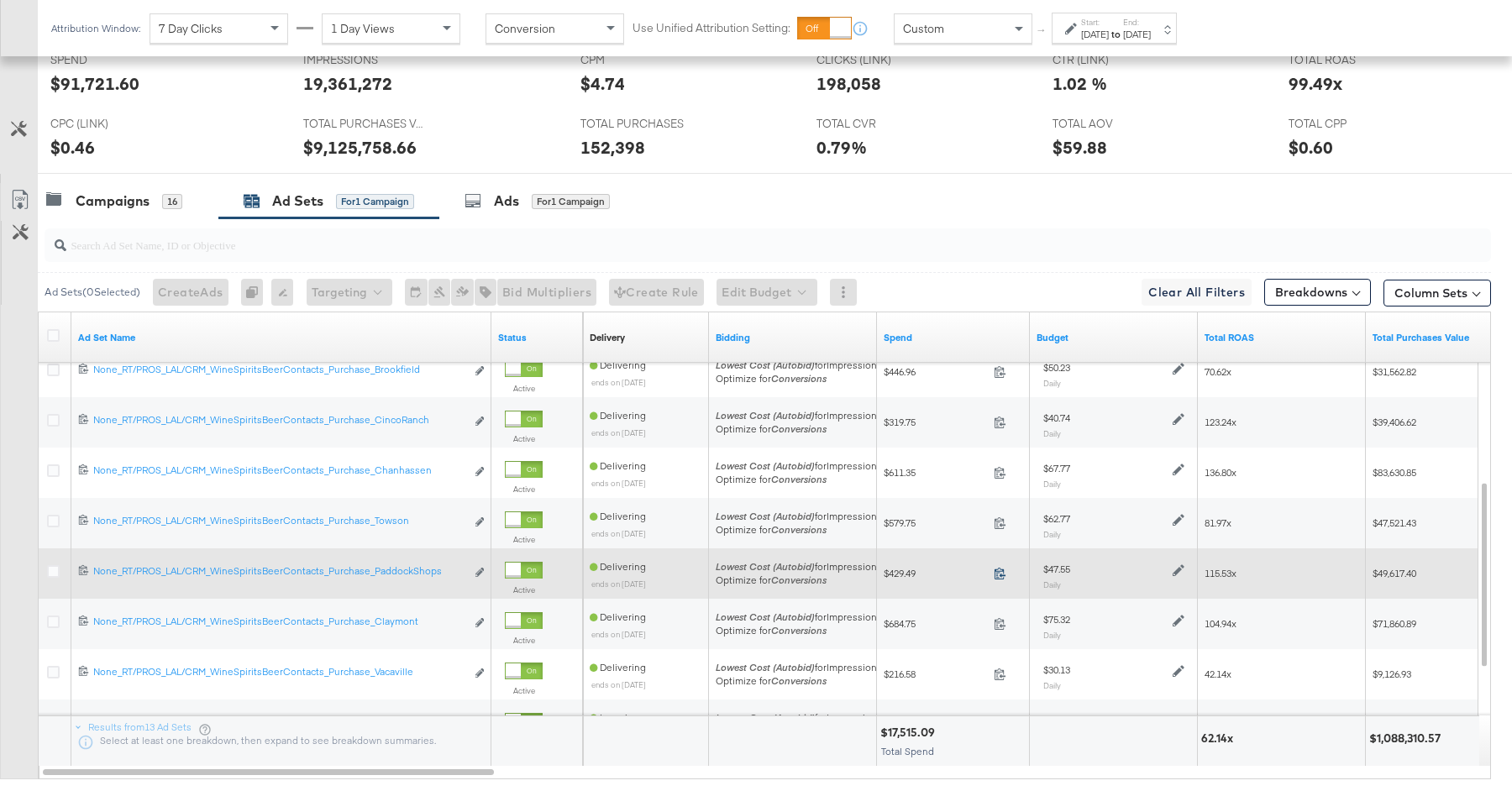
click at [999, 569] on icon at bounding box center [1000, 573] width 12 height 12
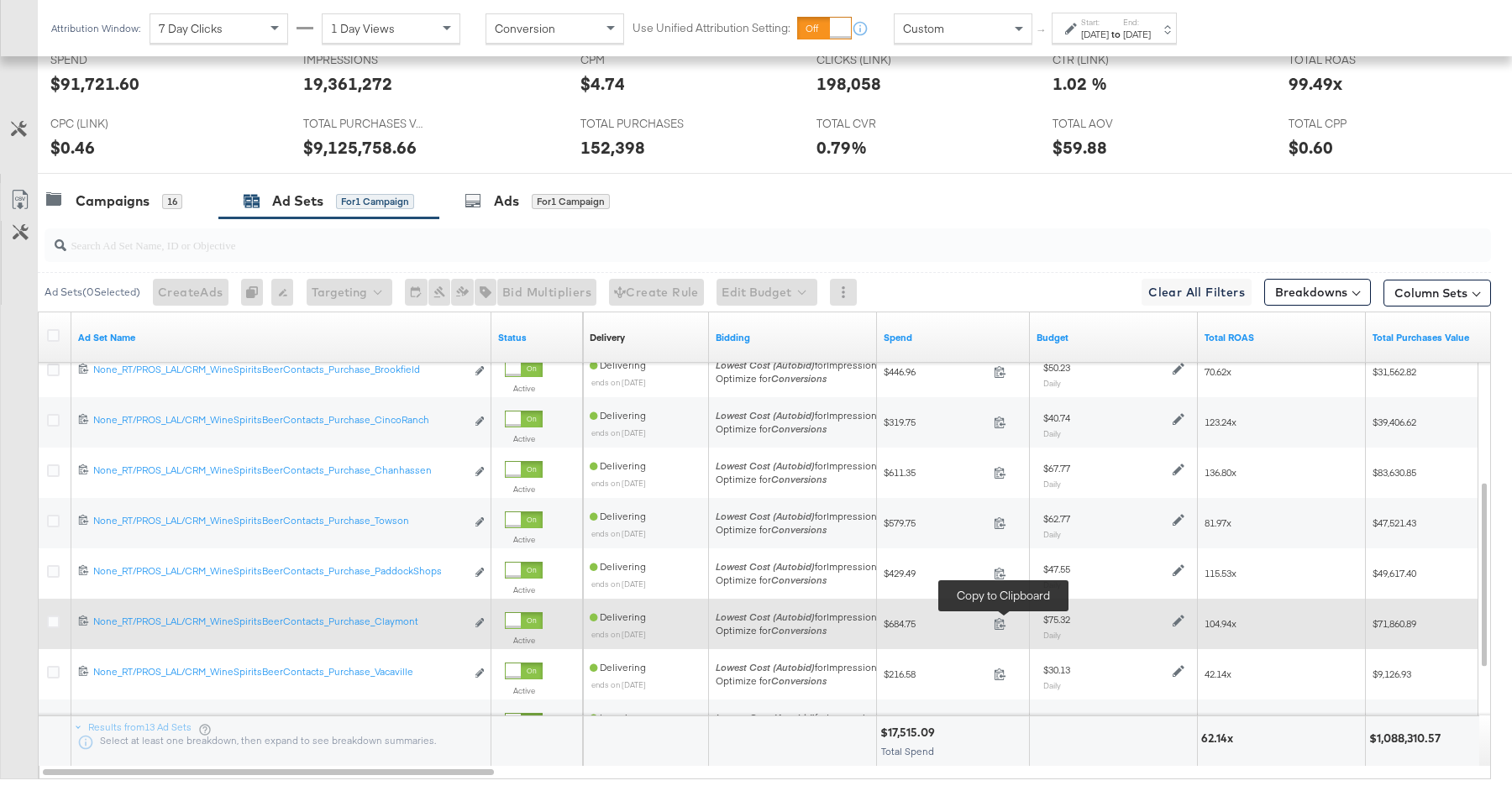
click at [991, 621] on span at bounding box center [1004, 626] width 36 height 12
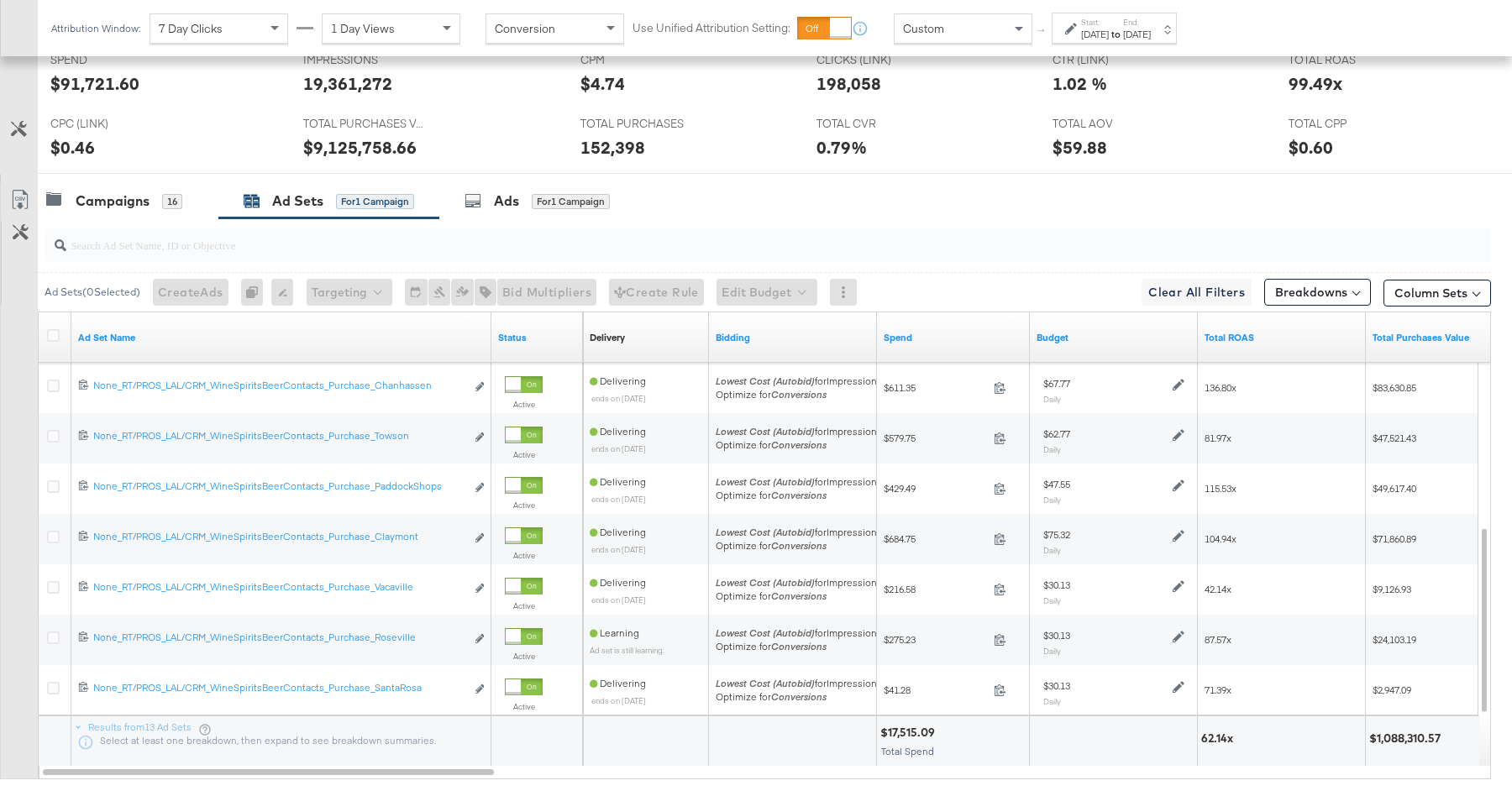
scroll to position [799, 0]
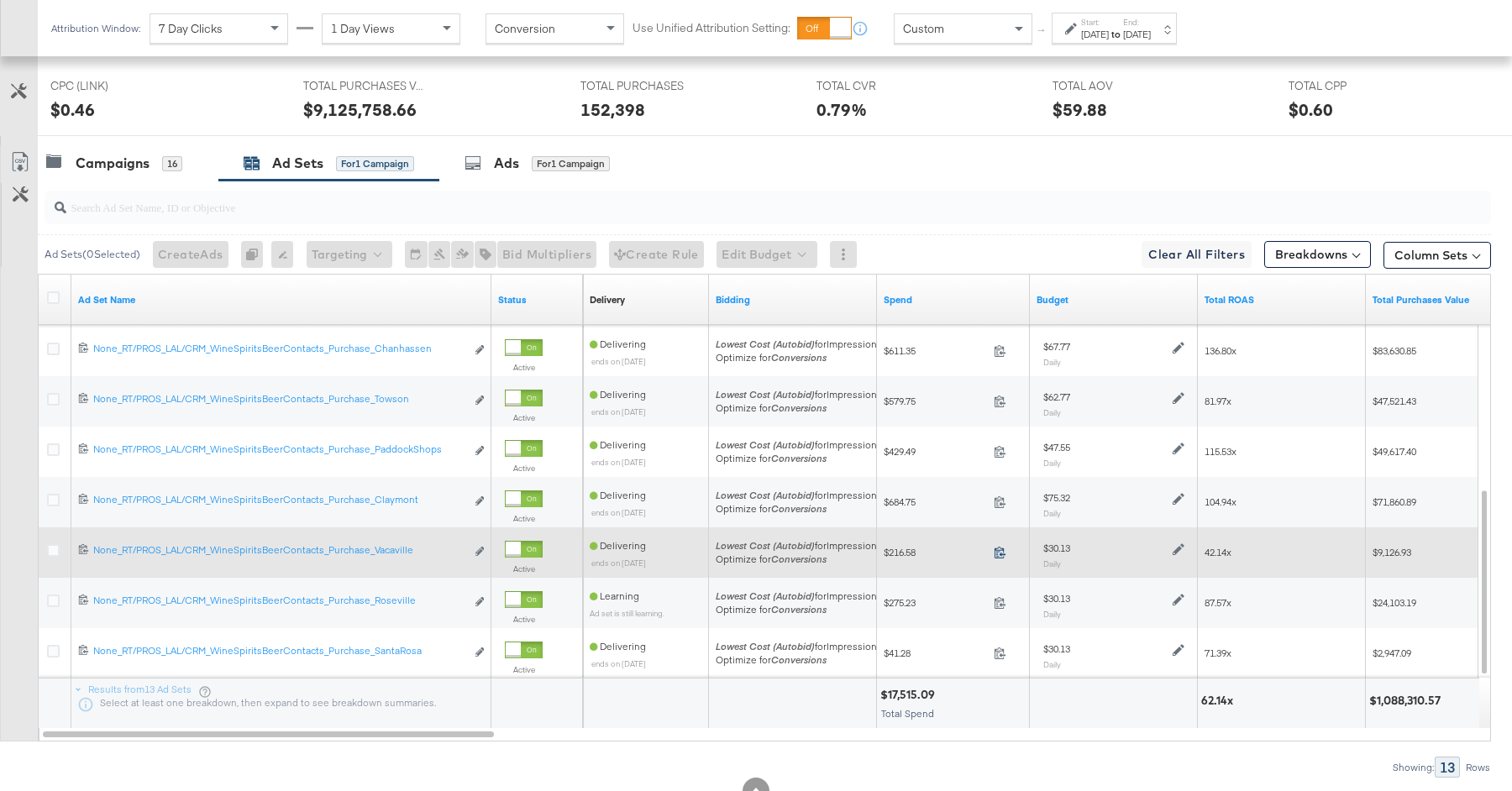
click at [1000, 550] on icon at bounding box center [1000, 552] width 11 height 11
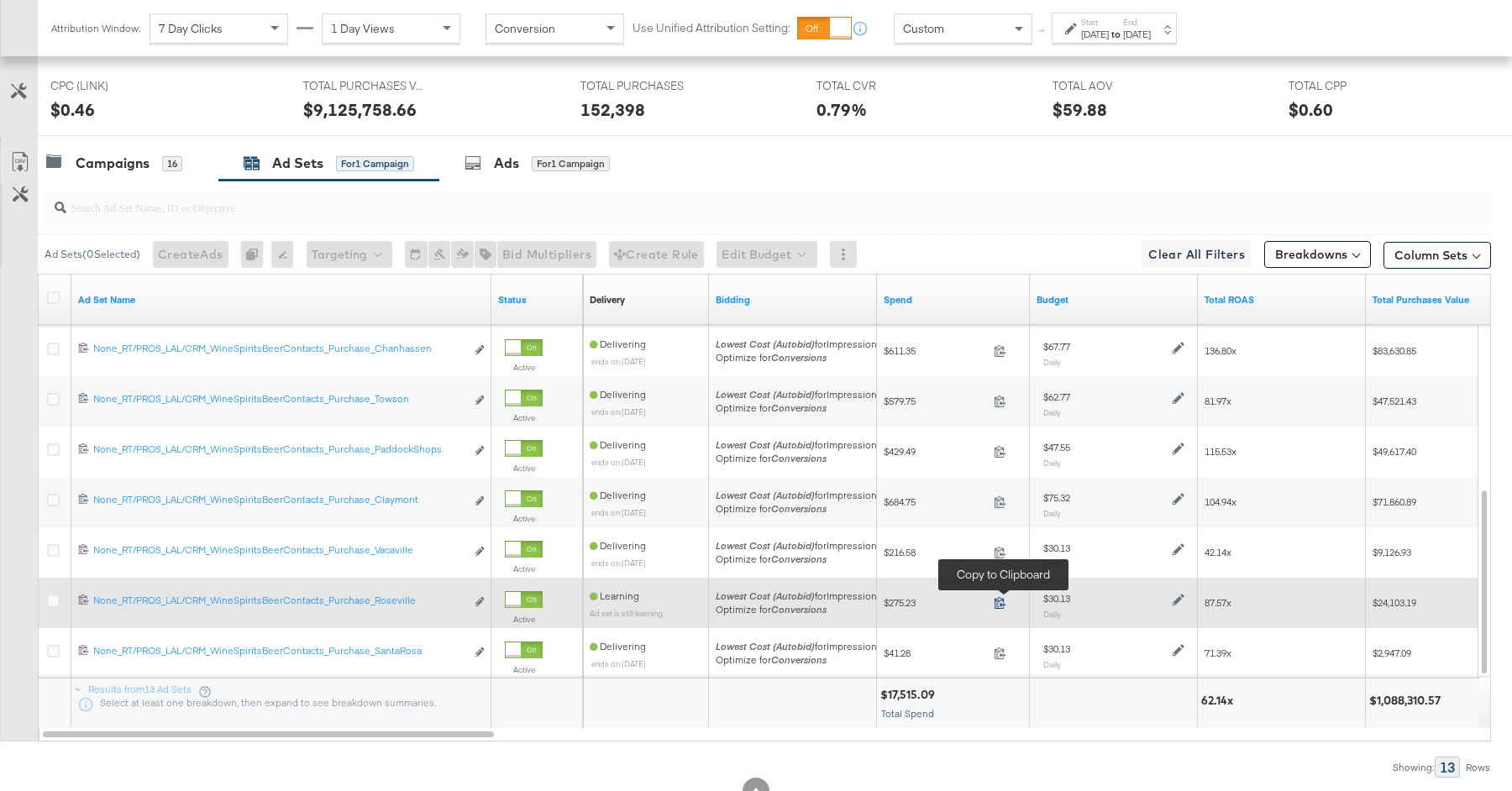
click at [997, 602] on icon at bounding box center [1000, 602] width 12 height 12
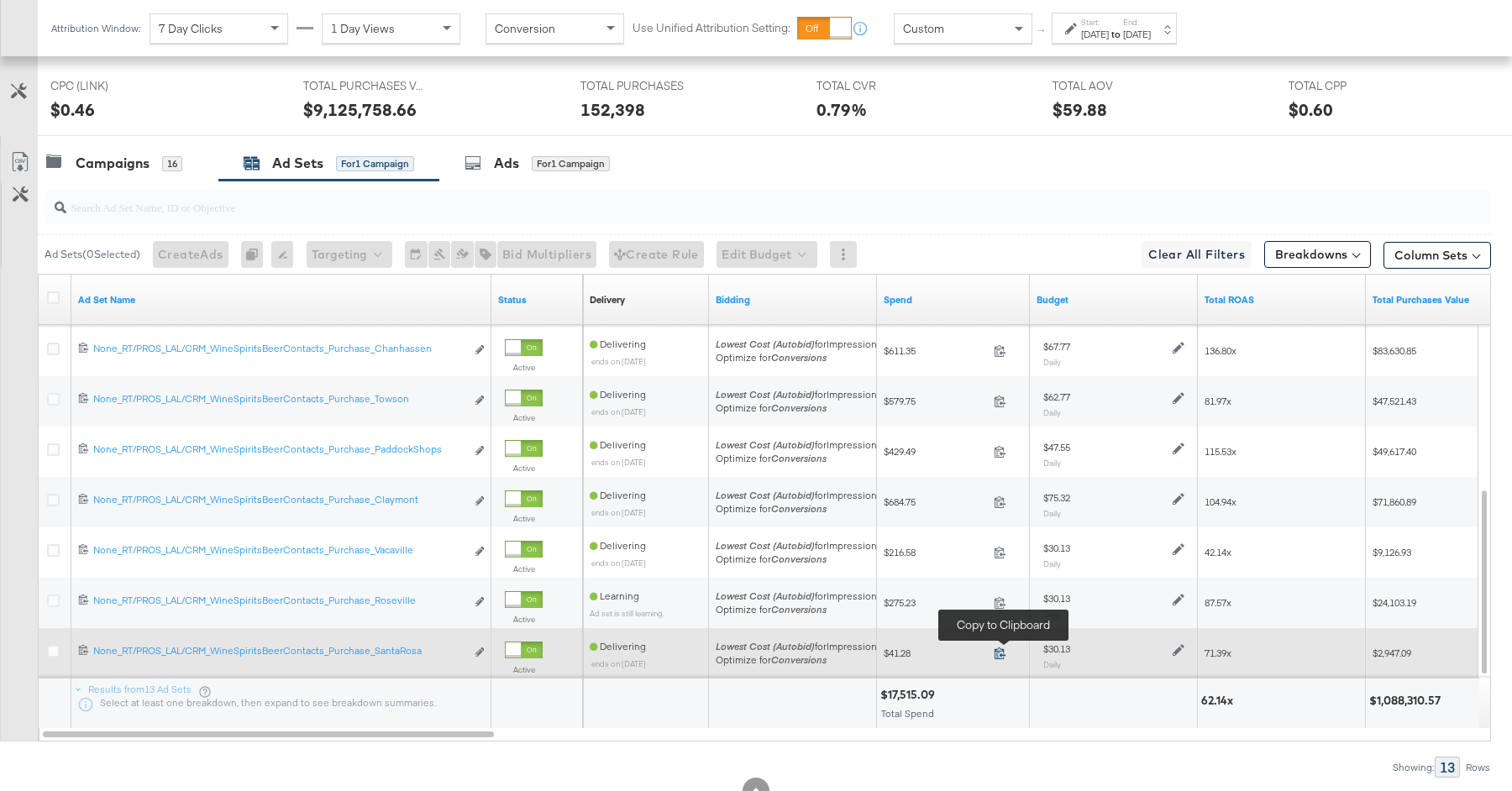
click at [996, 647] on icon at bounding box center [1000, 653] width 12 height 12
click at [56, 645] on icon at bounding box center [53, 651] width 12 height 12
click at [0, 0] on input "checkbox" at bounding box center [0, 0] width 0 height 0
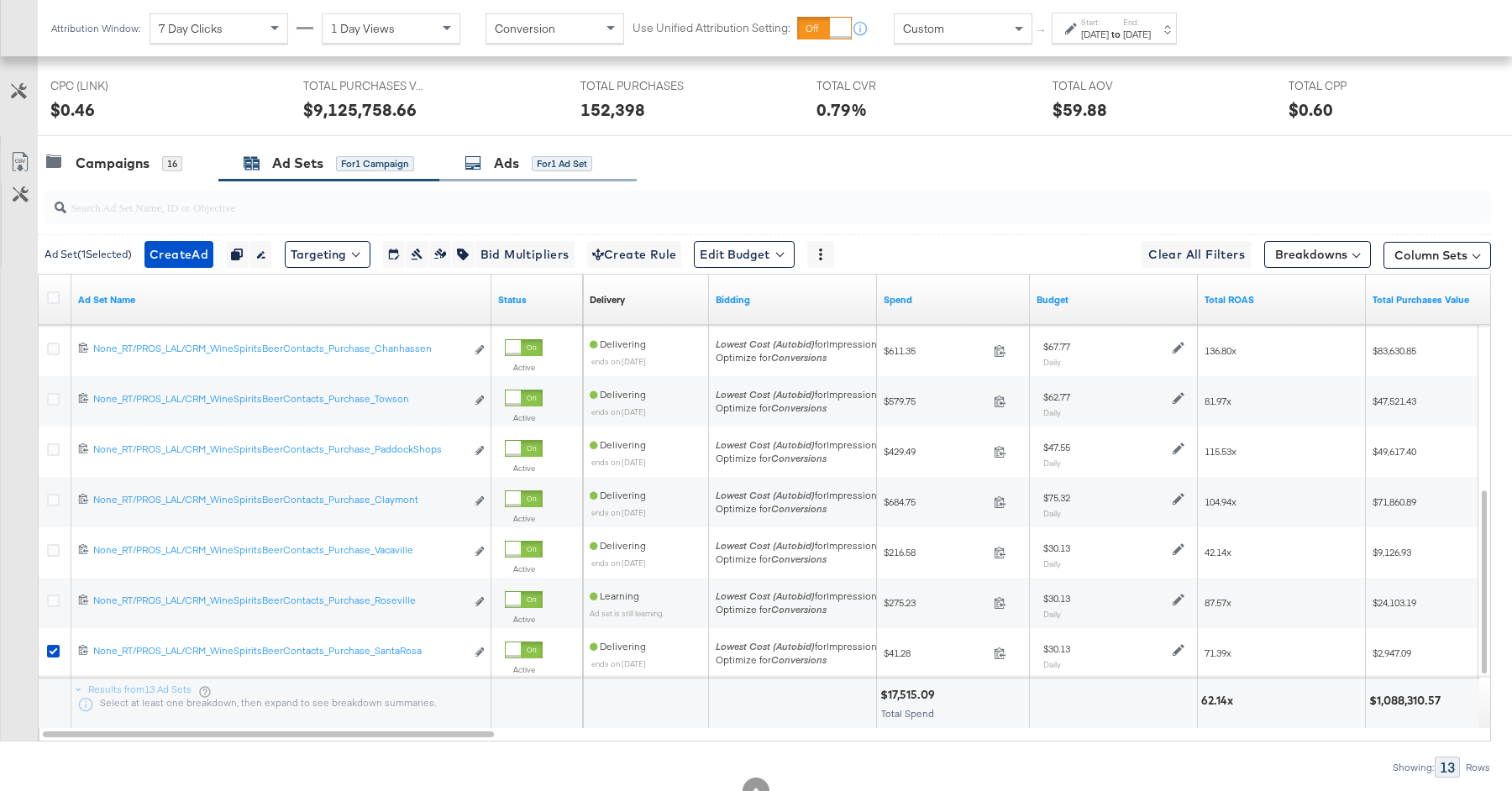
click at [577, 171] on div "Ads for 1 Ad Set" at bounding box center [538, 163] width 197 height 36
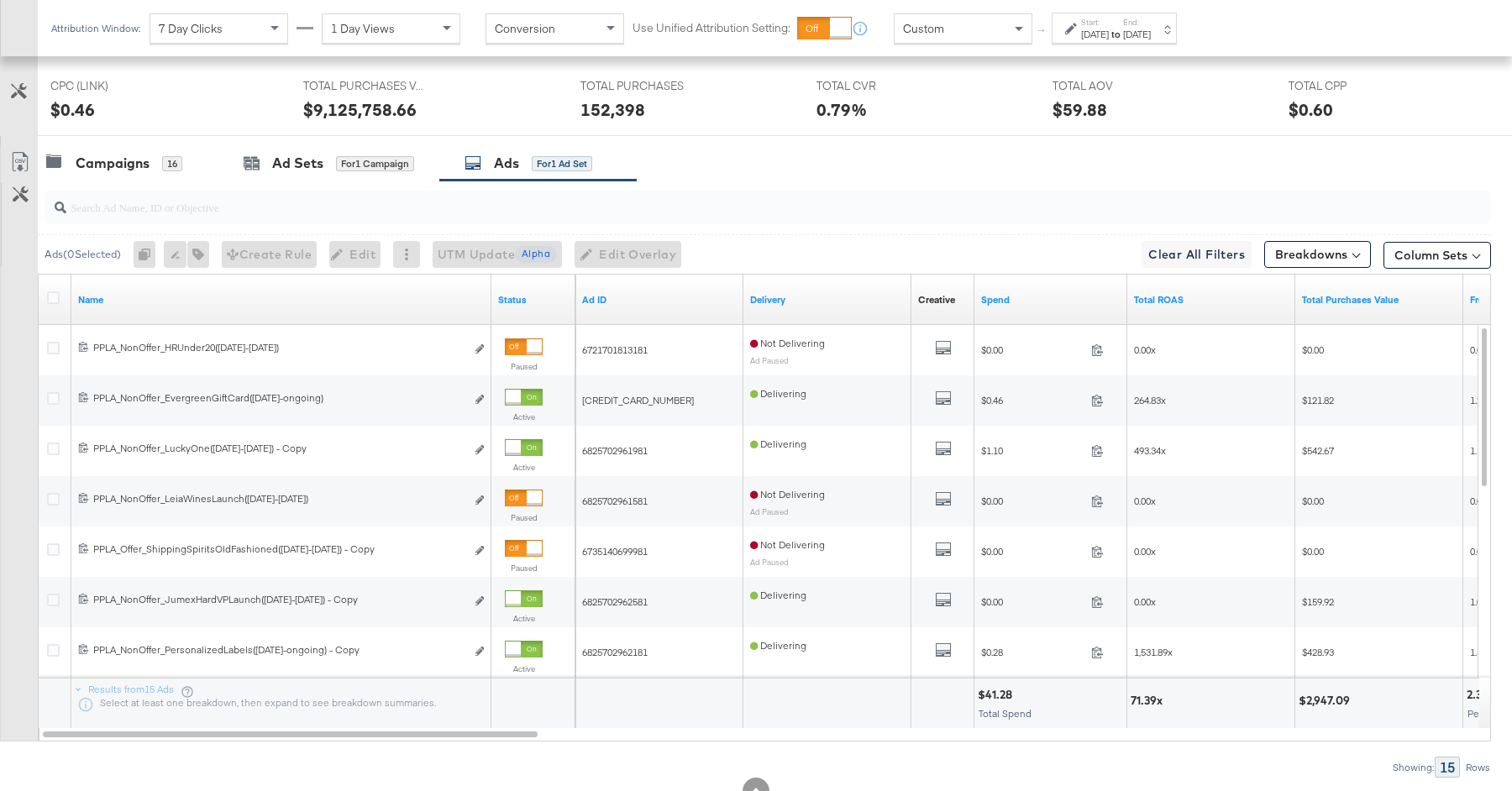
click at [1002, 286] on div "Spend" at bounding box center [1050, 299] width 152 height 27
click at [1002, 297] on link "Spend" at bounding box center [1050, 299] width 139 height 13
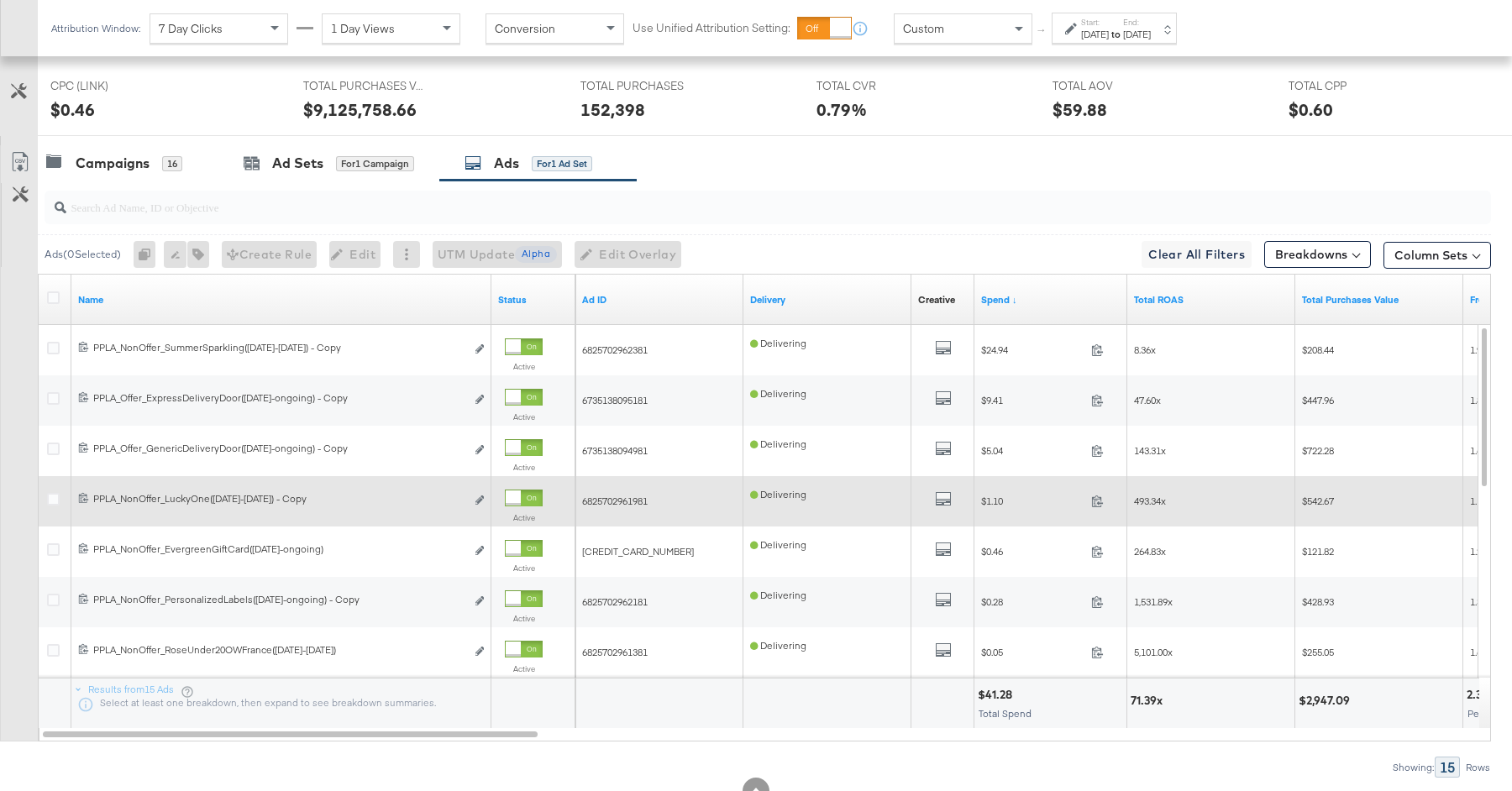
click at [523, 493] on div at bounding box center [523, 498] width 38 height 17
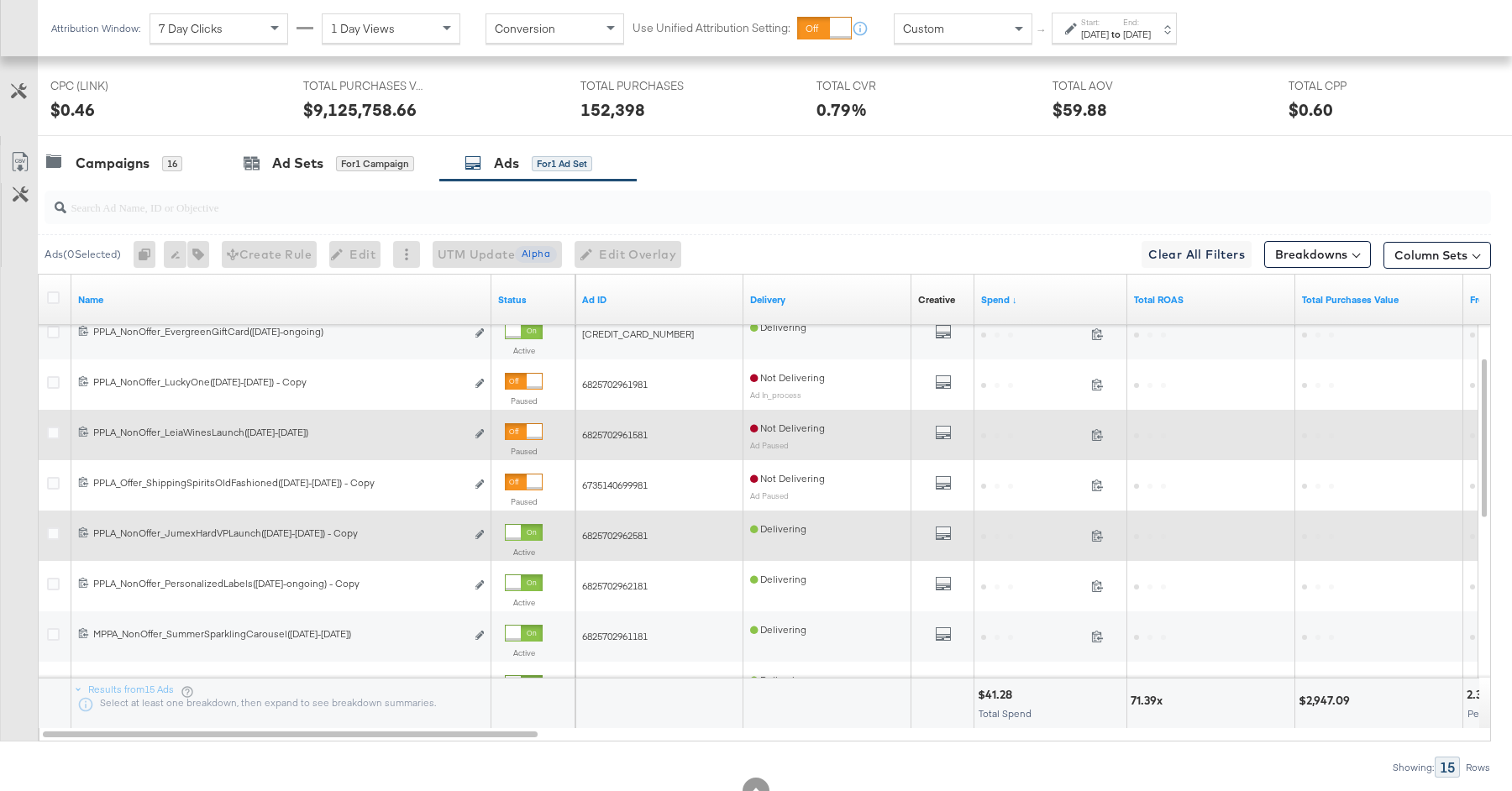
click at [520, 525] on div at bounding box center [513, 532] width 15 height 15
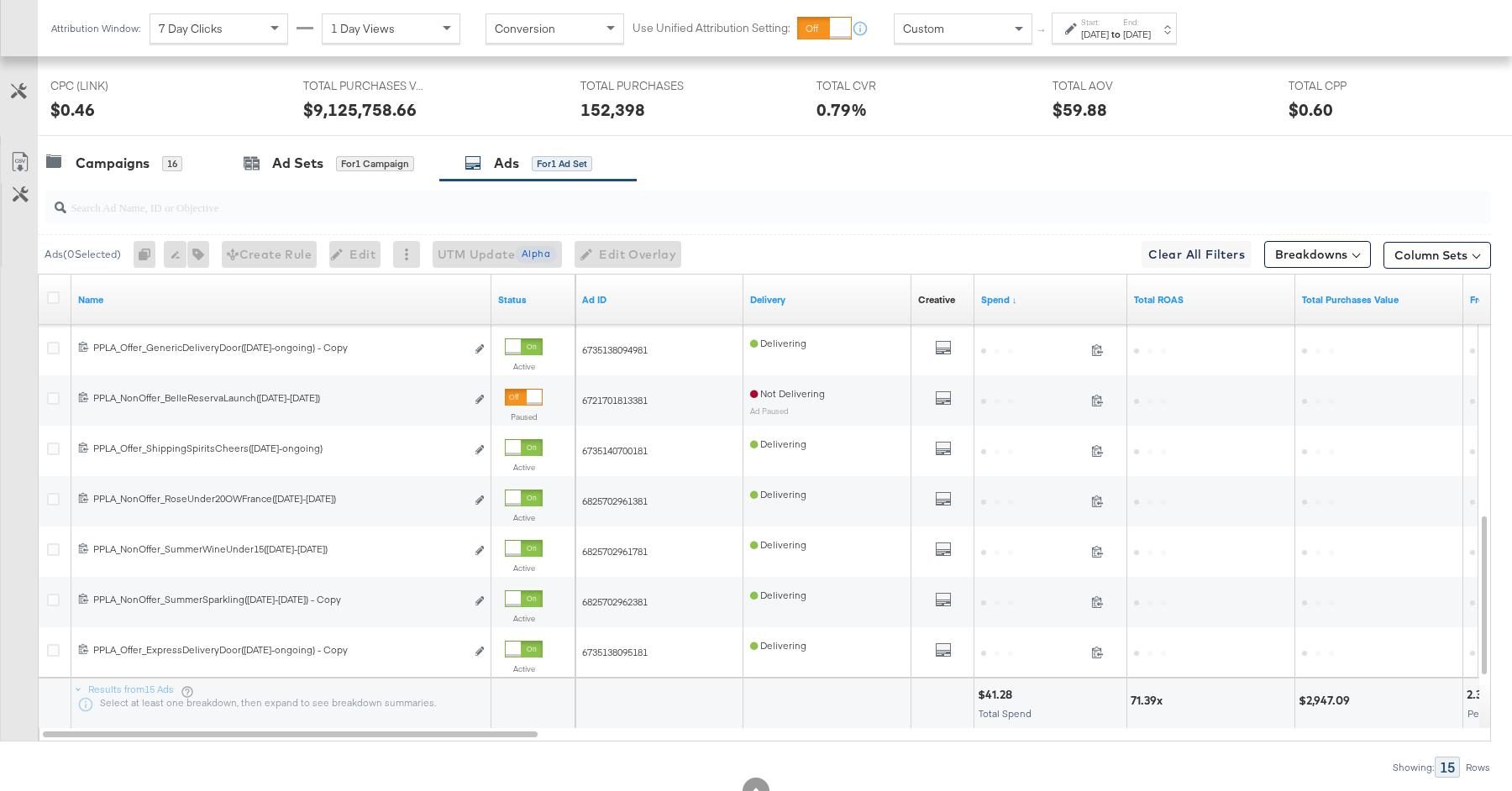
scroll to position [853, 0]
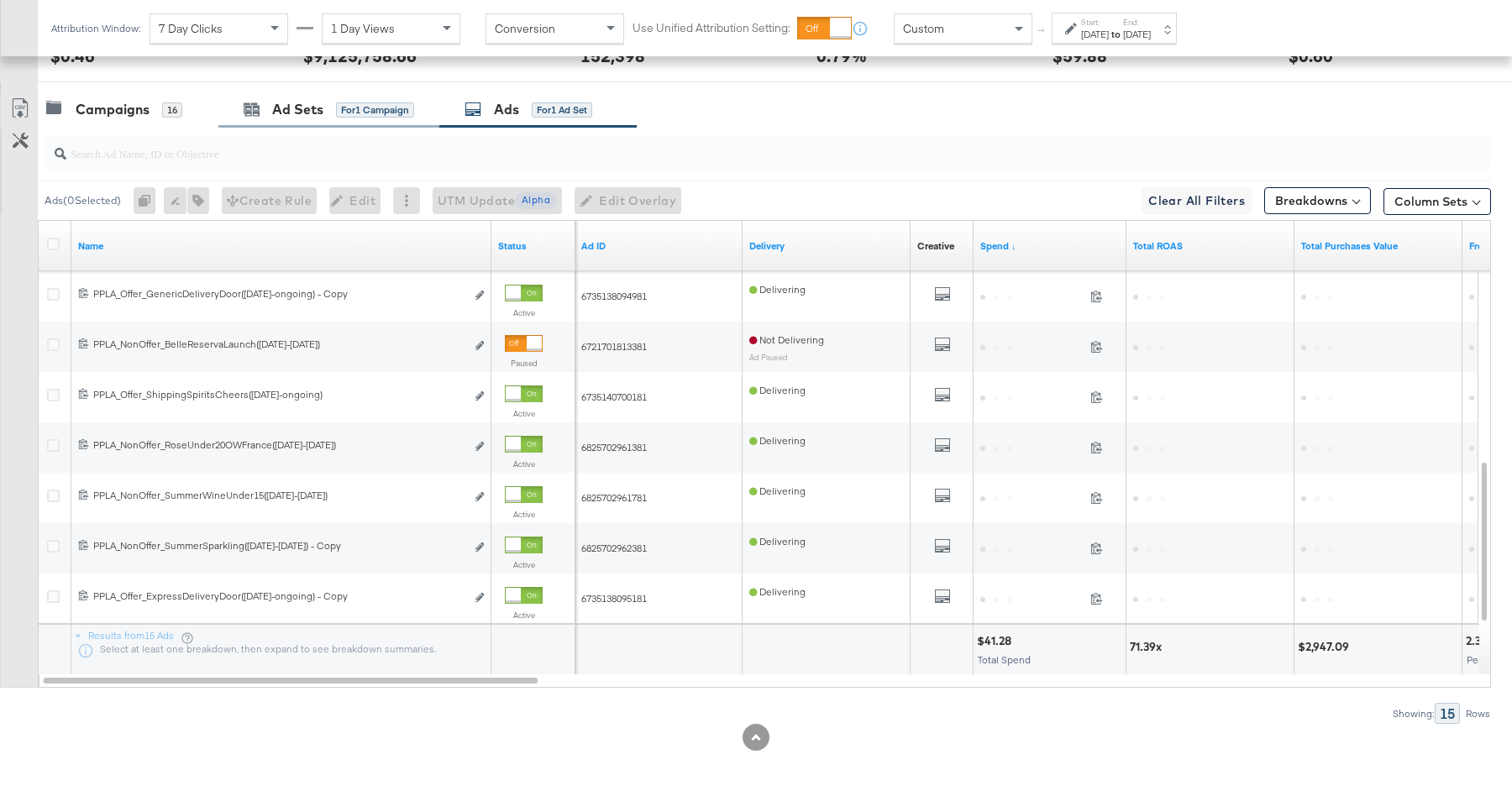
click at [321, 92] on div "Ad Sets for 1 Campaign" at bounding box center [329, 109] width 221 height 36
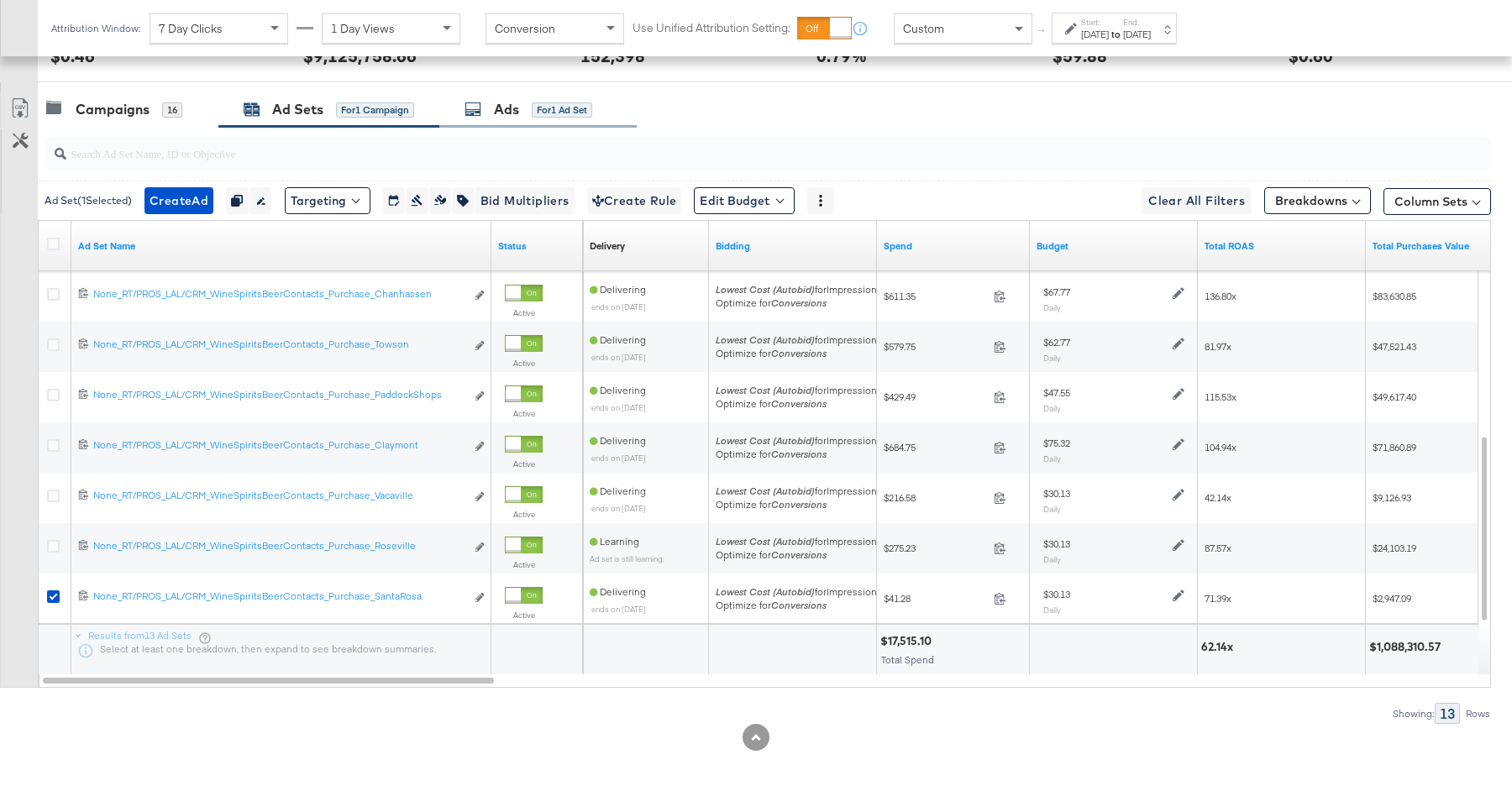
click at [552, 106] on div "for 1 Ad Set" at bounding box center [561, 109] width 61 height 15
